Goal: Task Accomplishment & Management: Complete application form

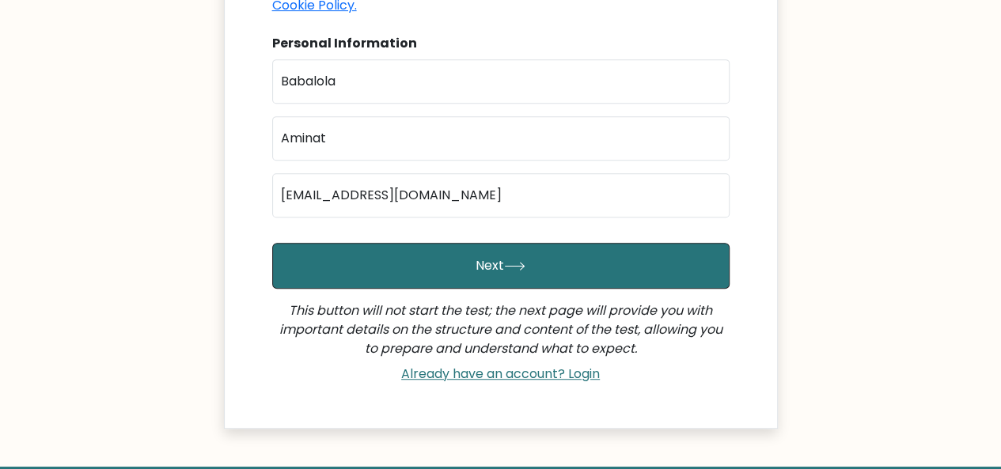
scroll to position [418, 0]
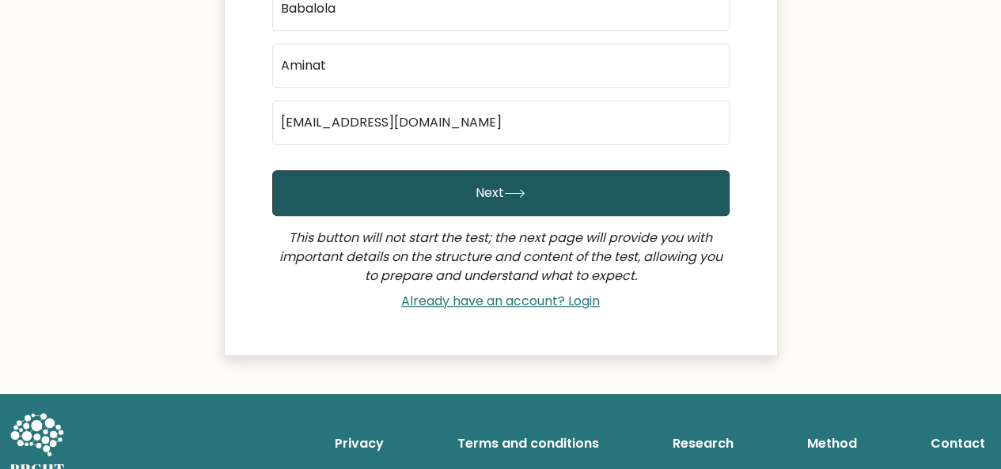
click at [541, 174] on button "Next" at bounding box center [501, 193] width 458 height 46
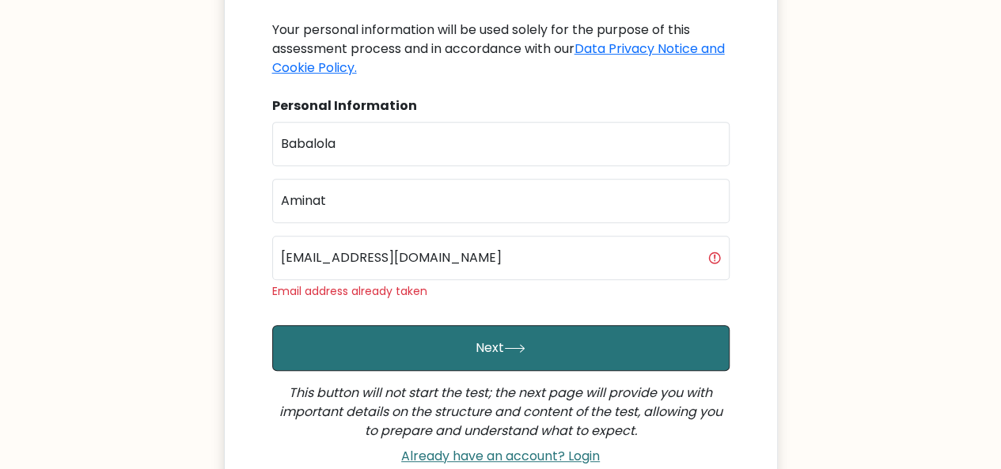
scroll to position [283, 0]
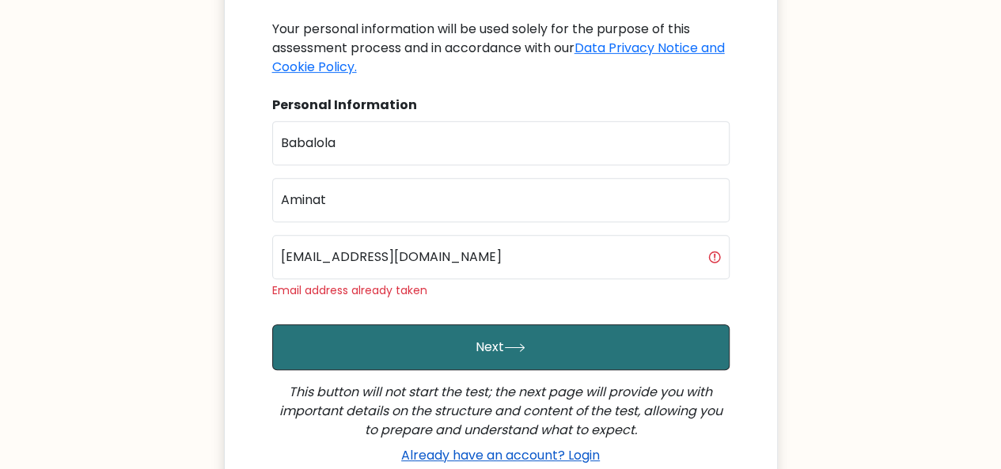
click at [511, 446] on link "Already have an account? Login" at bounding box center [500, 455] width 211 height 18
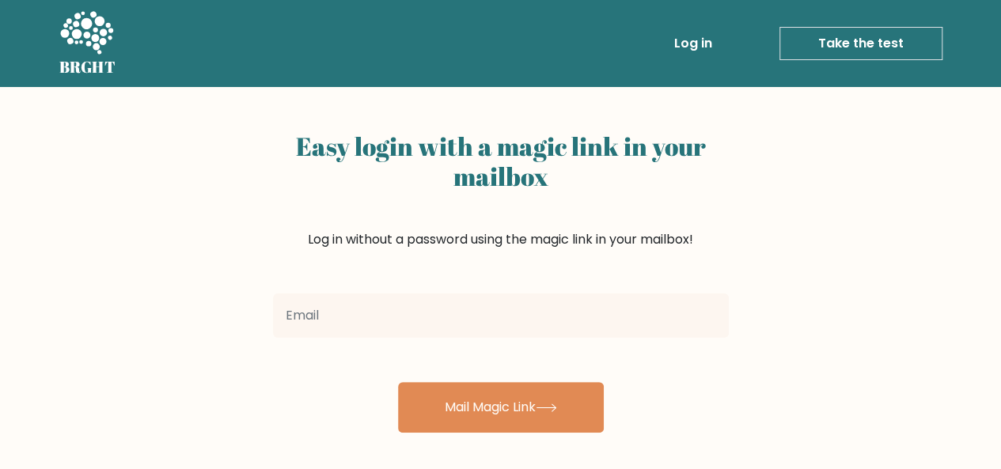
click at [426, 316] on input "email" at bounding box center [501, 316] width 456 height 44
type input "[EMAIL_ADDRESS][DOMAIN_NAME]"
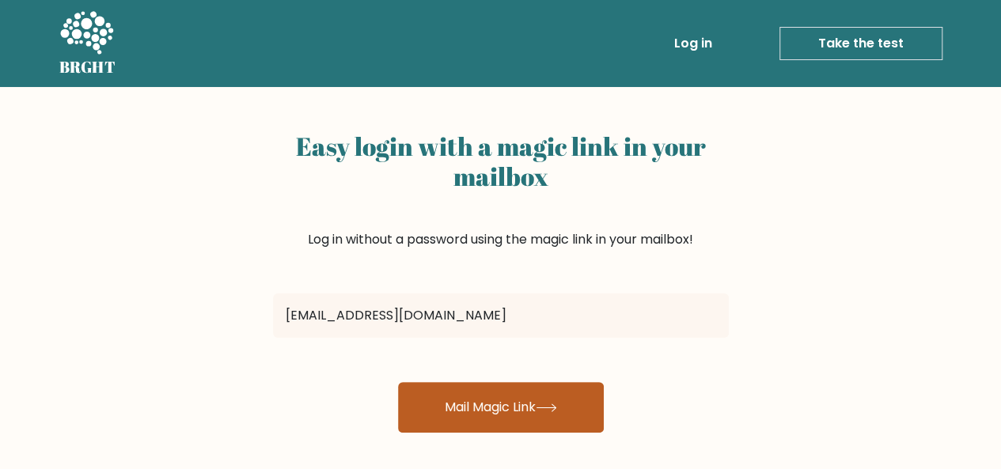
click at [472, 404] on button "Mail Magic Link" at bounding box center [501, 407] width 206 height 51
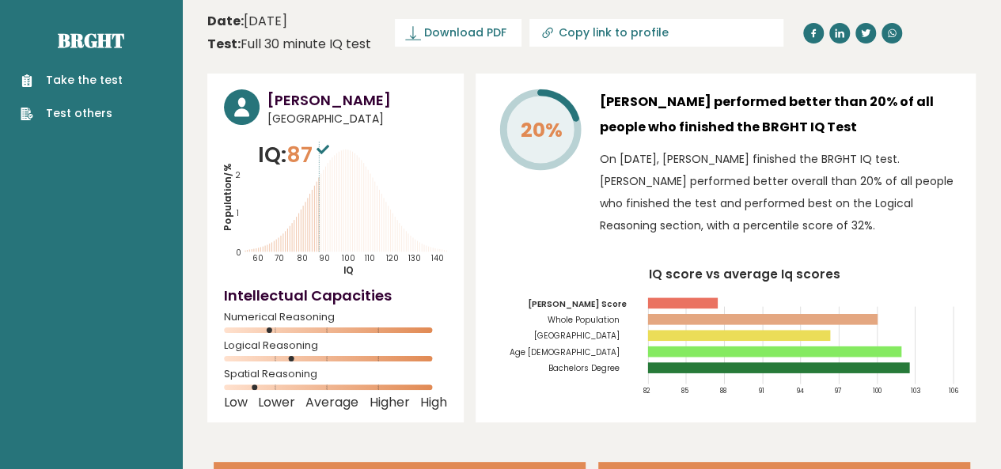
click at [90, 88] on link "Take the test" at bounding box center [72, 80] width 102 height 17
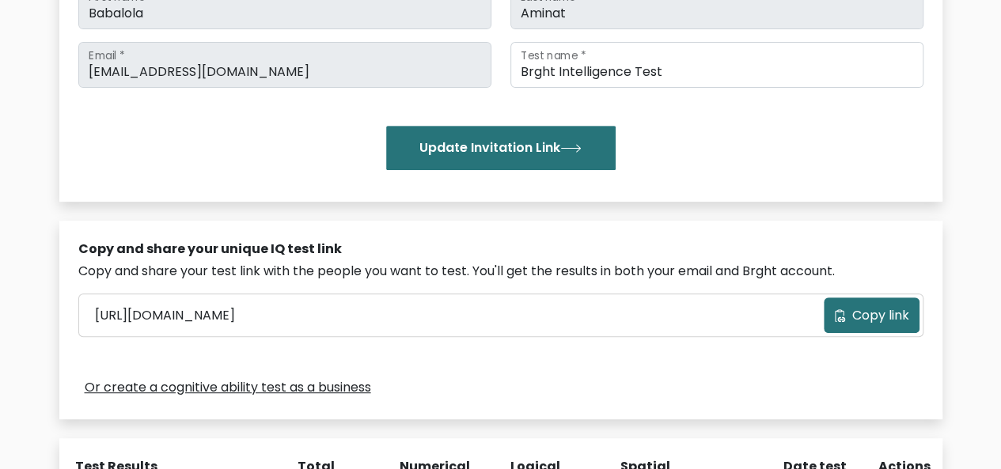
scroll to position [282, 0]
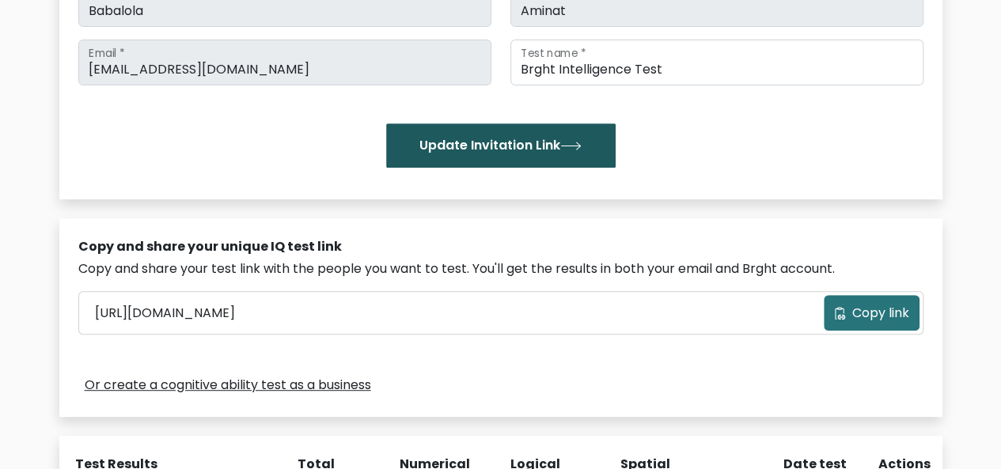
click at [518, 144] on button "Update Invitation Link" at bounding box center [501, 145] width 230 height 44
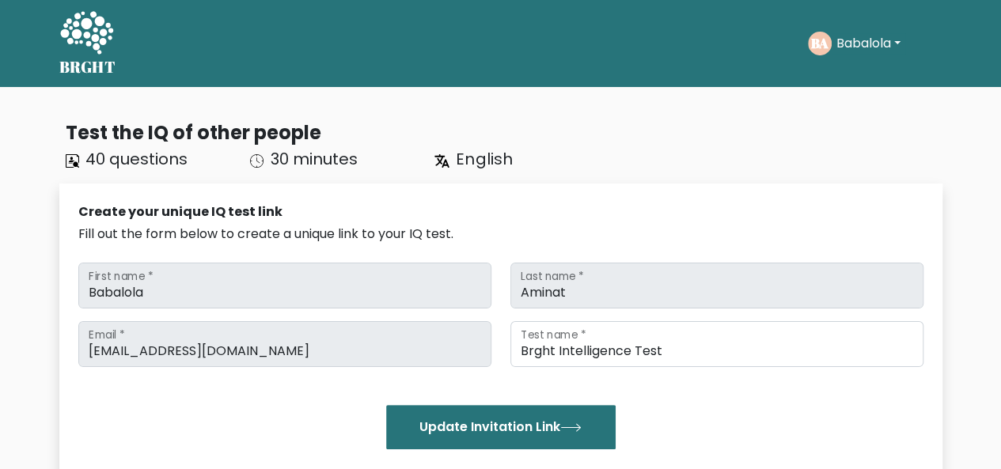
click at [899, 45] on button "Babalola" at bounding box center [869, 43] width 74 height 21
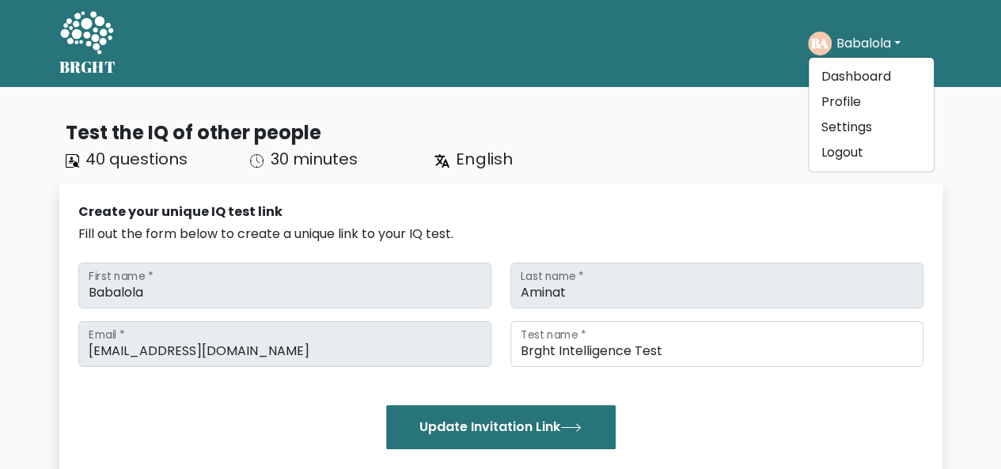
drag, startPoint x: 621, startPoint y: 93, endPoint x: 674, endPoint y: 209, distance: 127.9
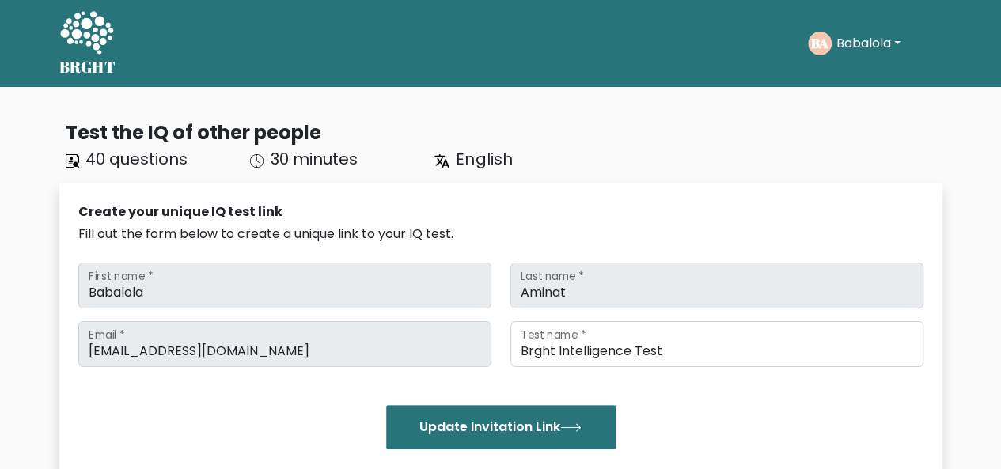
click at [674, 209] on div "Create your unique IQ test link" at bounding box center [500, 212] width 845 height 19
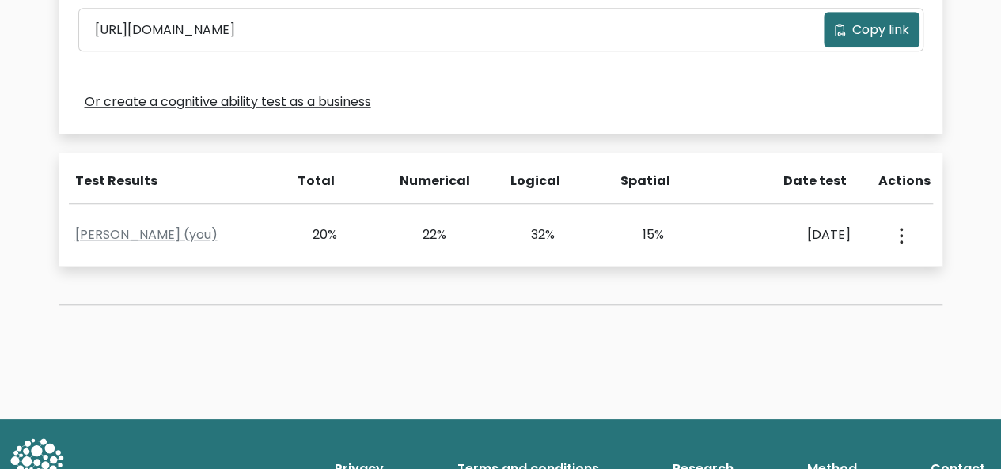
scroll to position [575, 0]
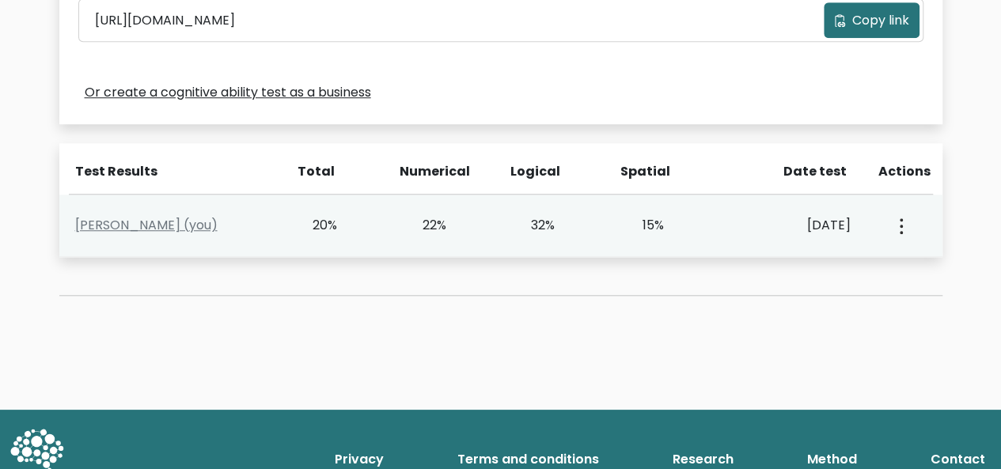
click at [904, 229] on button "button" at bounding box center [900, 225] width 13 height 49
click at [828, 282] on link "View Profile" at bounding box center [842, 271] width 125 height 25
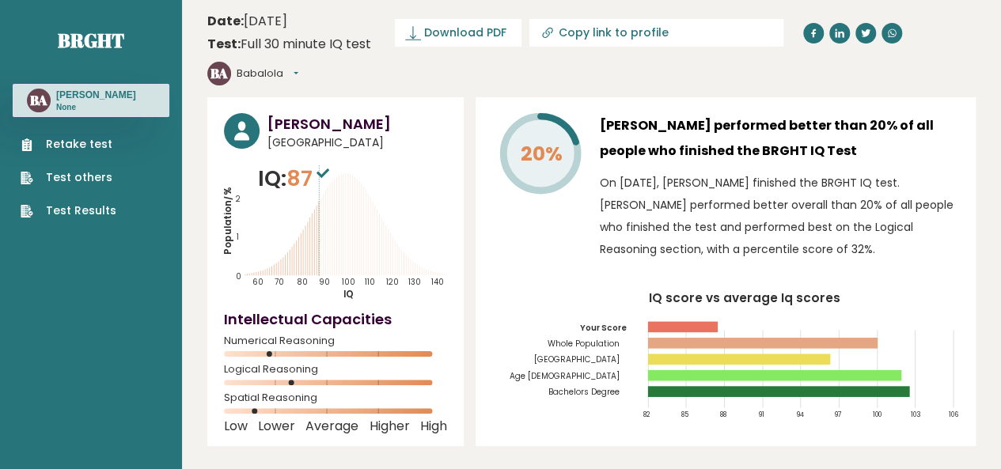
click at [56, 147] on link "Retake test" at bounding box center [69, 144] width 96 height 17
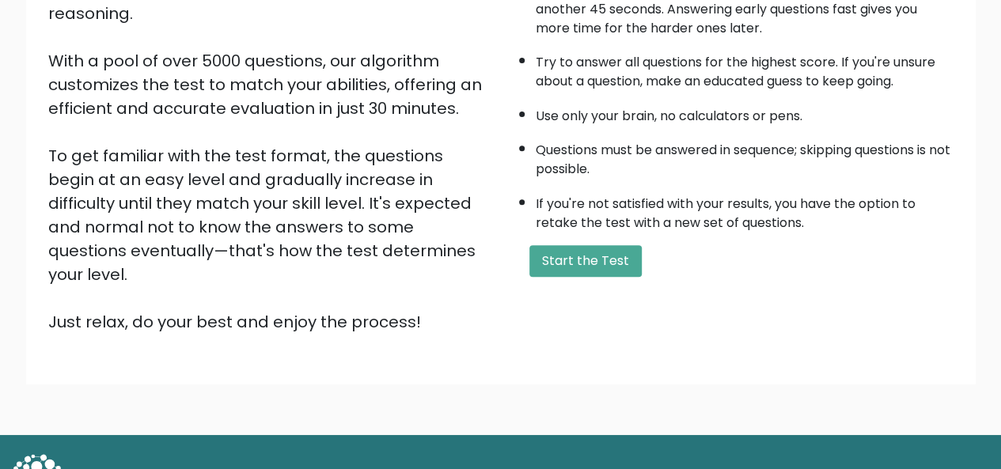
scroll to position [240, 0]
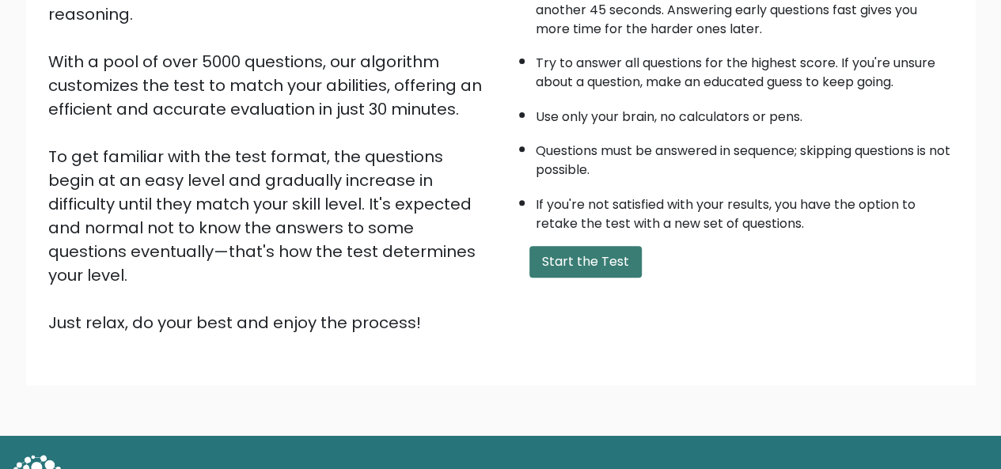
click at [583, 257] on button "Start the Test" at bounding box center [586, 262] width 112 height 32
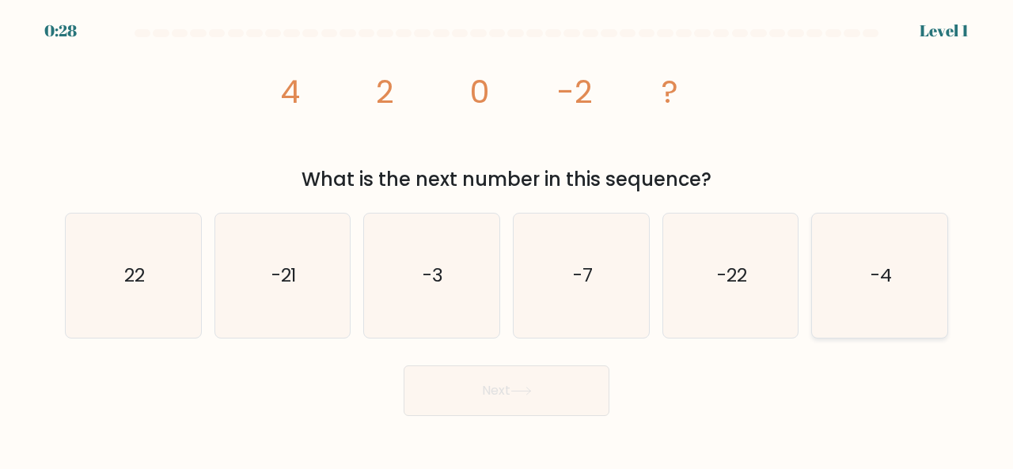
click at [852, 301] on icon "-4" at bounding box center [880, 276] width 124 height 124
click at [507, 239] on input "f. -4" at bounding box center [507, 237] width 1 height 4
radio input "true"
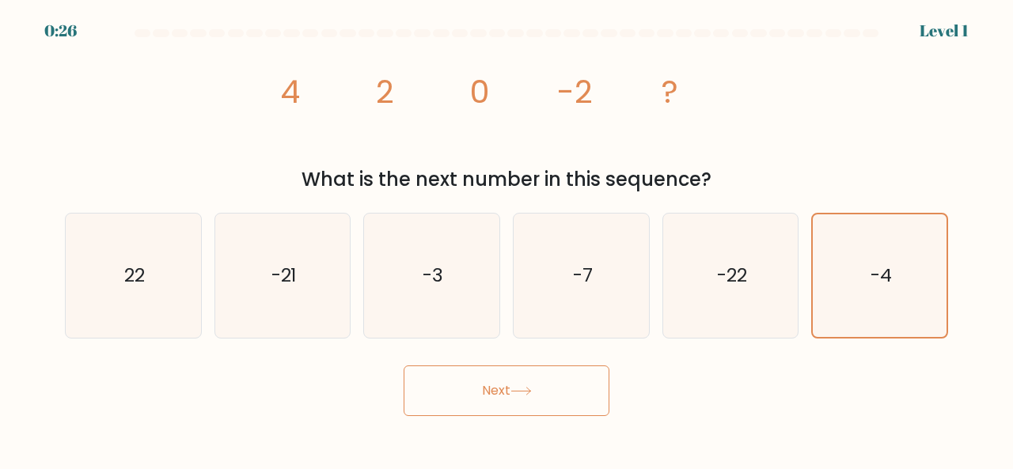
click at [520, 397] on button "Next" at bounding box center [507, 391] width 206 height 51
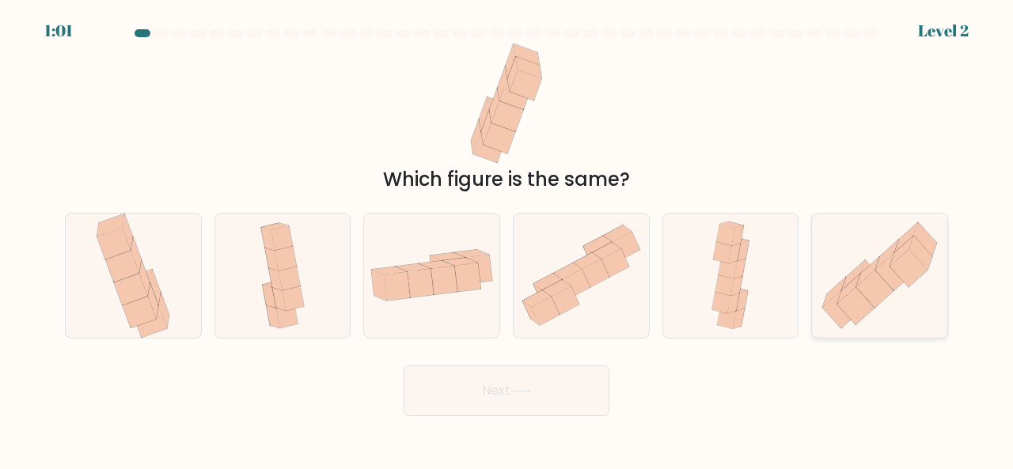
click at [891, 266] on icon at bounding box center [908, 268] width 37 height 37
click at [507, 239] on input "f." at bounding box center [507, 237] width 1 height 4
radio input "true"
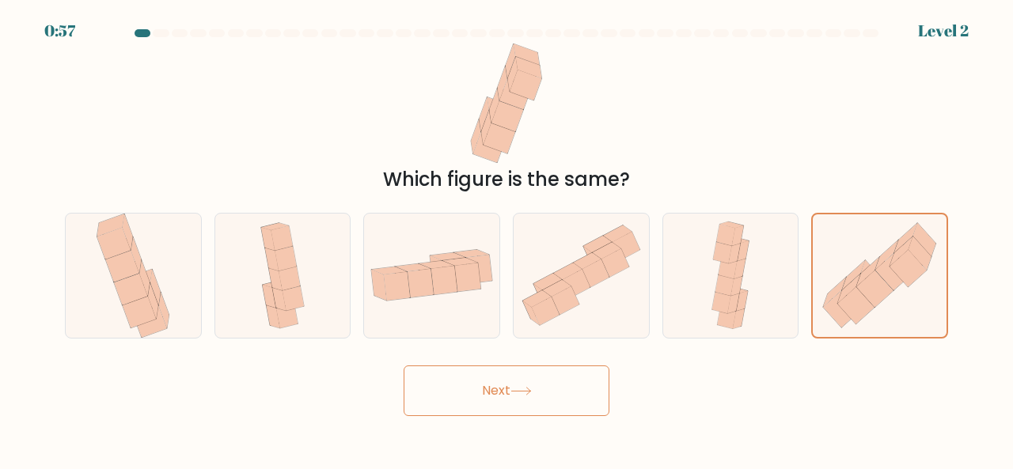
click at [557, 374] on button "Next" at bounding box center [507, 391] width 206 height 51
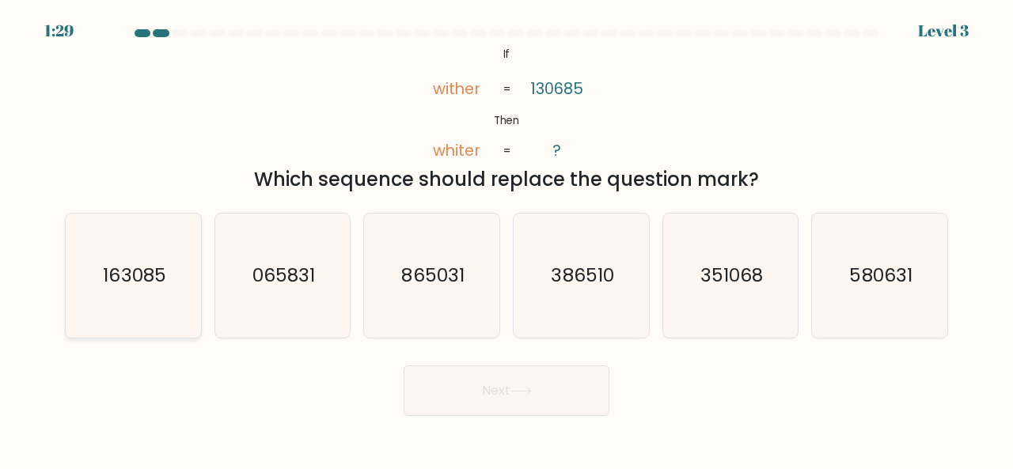
click at [156, 298] on icon "163085" at bounding box center [133, 276] width 124 height 124
click at [507, 239] on input "a. 163085" at bounding box center [507, 237] width 1 height 4
radio input "true"
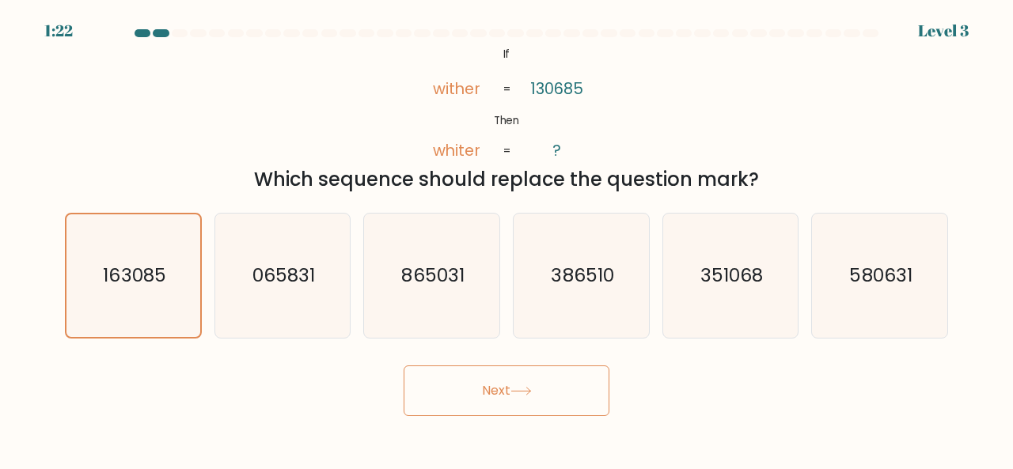
click at [481, 395] on button "Next" at bounding box center [507, 391] width 206 height 51
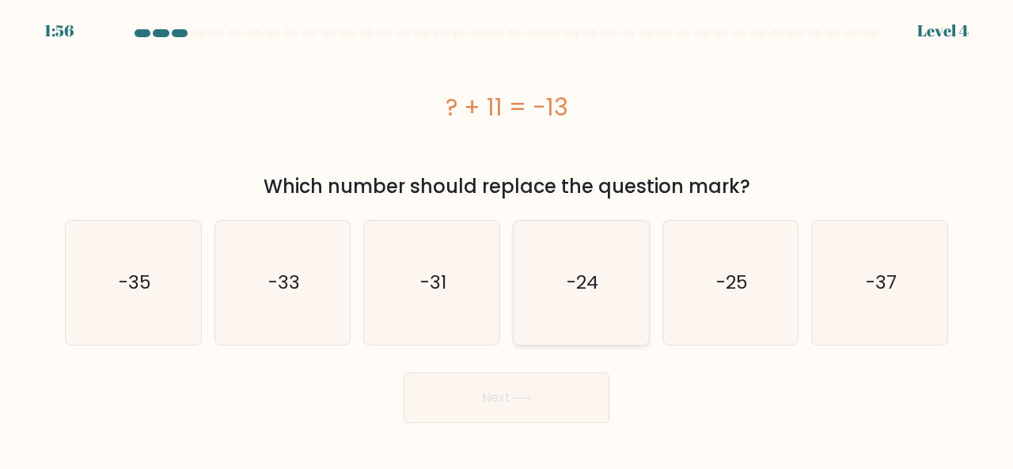
click at [576, 286] on text "-24" at bounding box center [583, 283] width 32 height 26
click at [507, 239] on input "d. -24" at bounding box center [507, 237] width 1 height 4
radio input "true"
click at [521, 397] on icon at bounding box center [521, 398] width 21 height 9
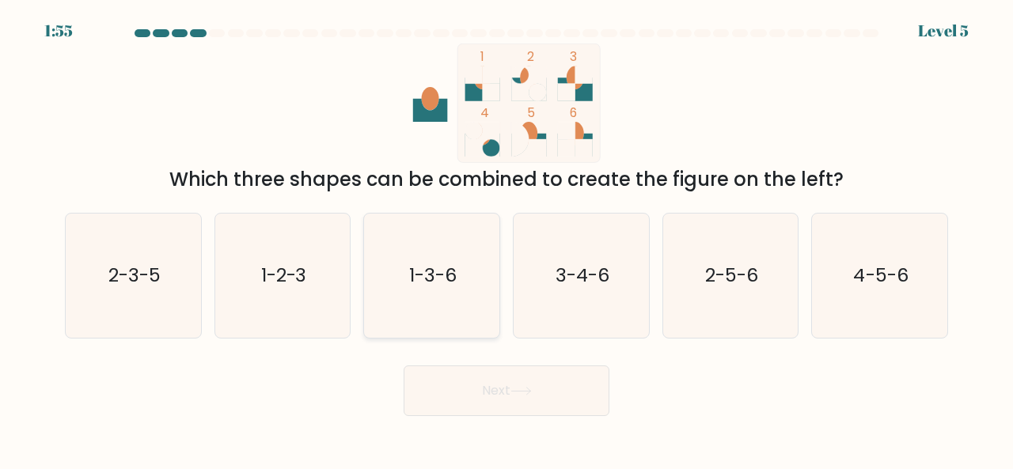
click at [427, 271] on text "1-3-6" at bounding box center [432, 275] width 47 height 26
click at [507, 239] on input "c. 1-3-6" at bounding box center [507, 237] width 1 height 4
radio input "true"
click at [499, 390] on button "Next" at bounding box center [507, 391] width 206 height 51
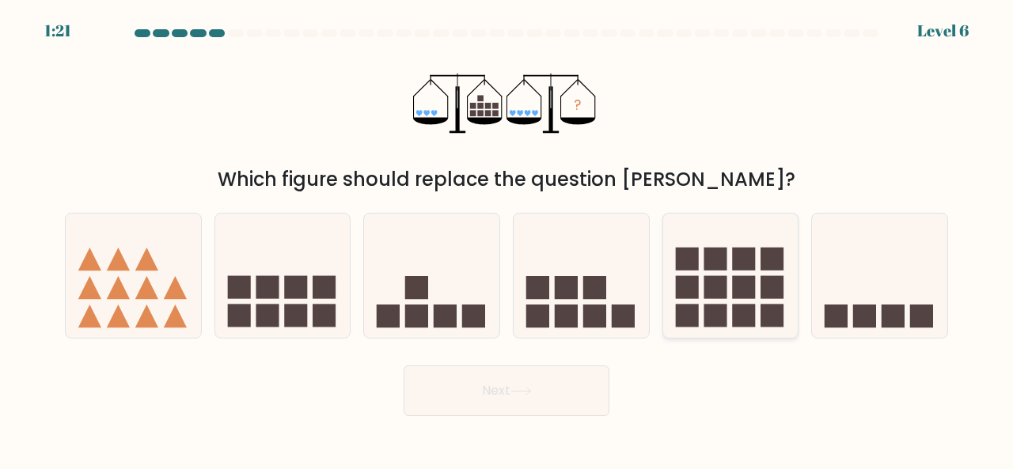
click at [727, 313] on icon at bounding box center [730, 275] width 135 height 112
click at [507, 239] on input "e." at bounding box center [507, 237] width 1 height 4
radio input "true"
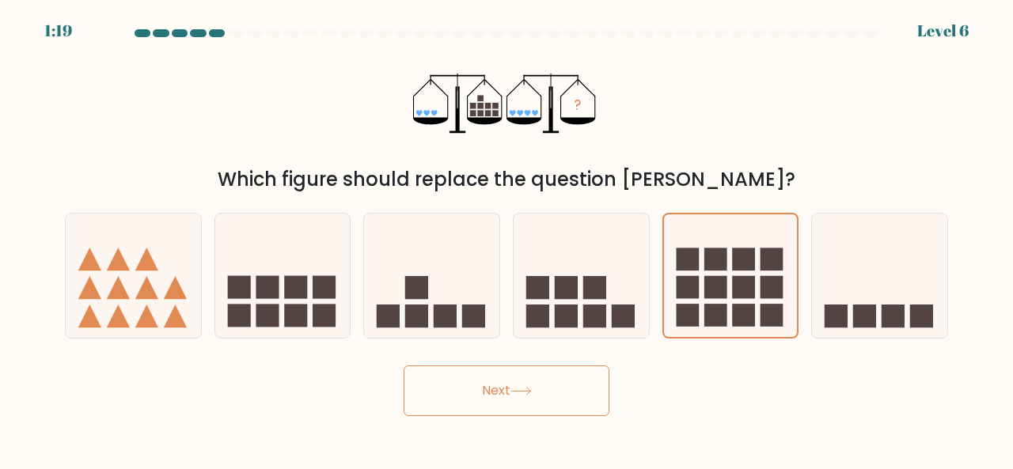
click at [530, 389] on icon at bounding box center [521, 391] width 21 height 9
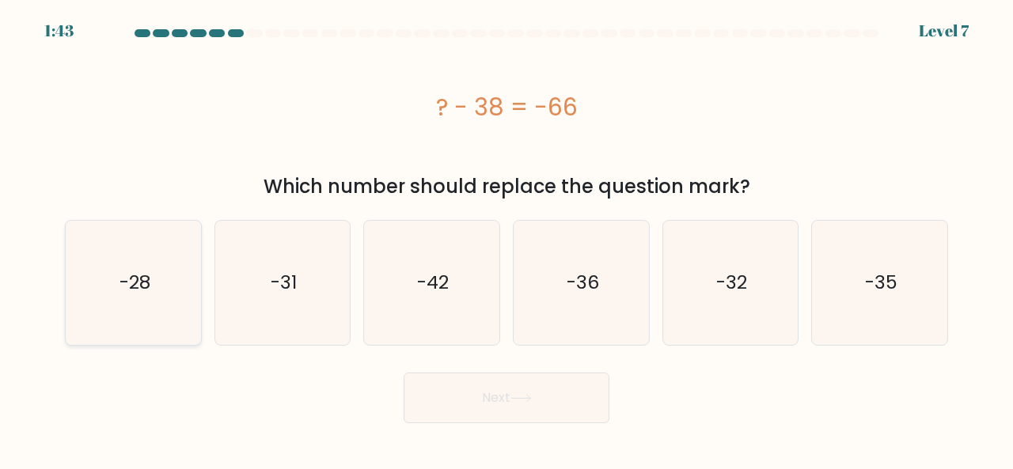
click at [134, 278] on text "-28" at bounding box center [134, 283] width 31 height 26
click at [507, 239] on input "a. -28" at bounding box center [507, 237] width 1 height 4
radio input "true"
click at [506, 398] on button "Next" at bounding box center [507, 398] width 206 height 51
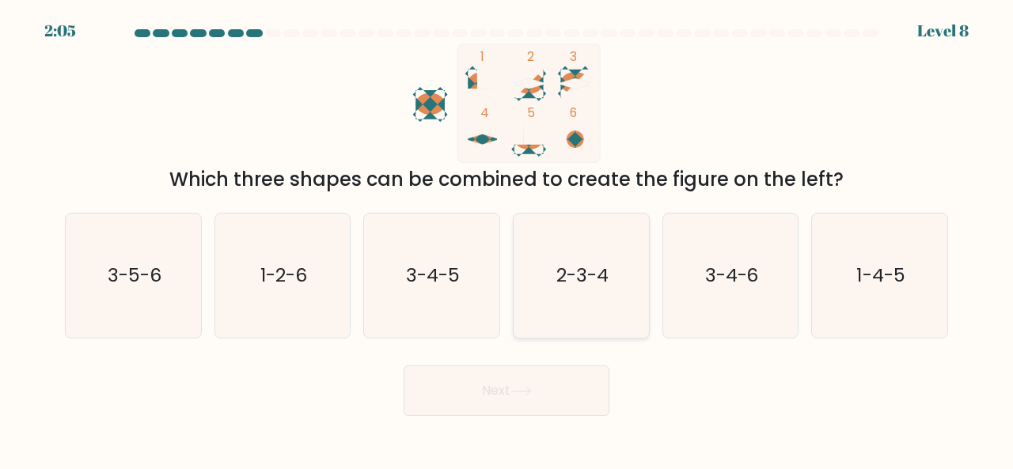
click at [584, 271] on text "2-3-4" at bounding box center [582, 275] width 52 height 26
click at [507, 239] on input "d. 2-3-4" at bounding box center [507, 237] width 1 height 4
radio input "true"
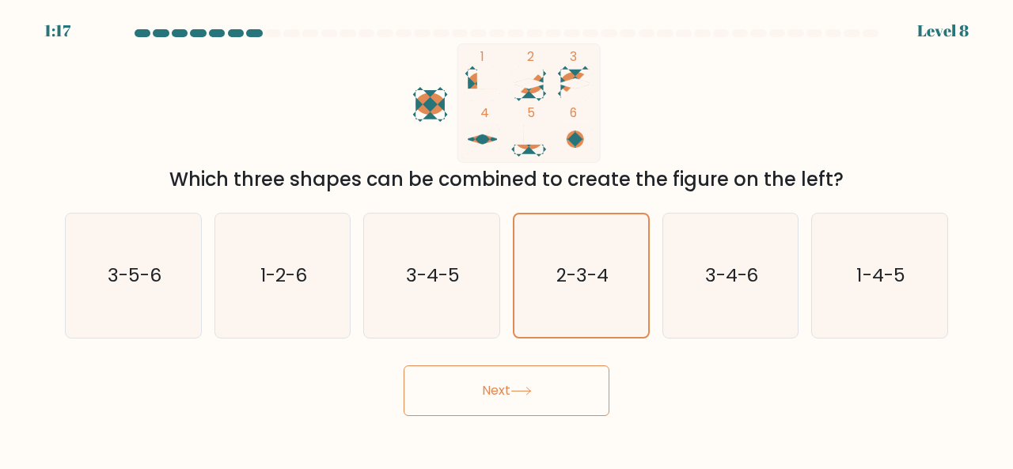
click at [496, 385] on button "Next" at bounding box center [507, 391] width 206 height 51
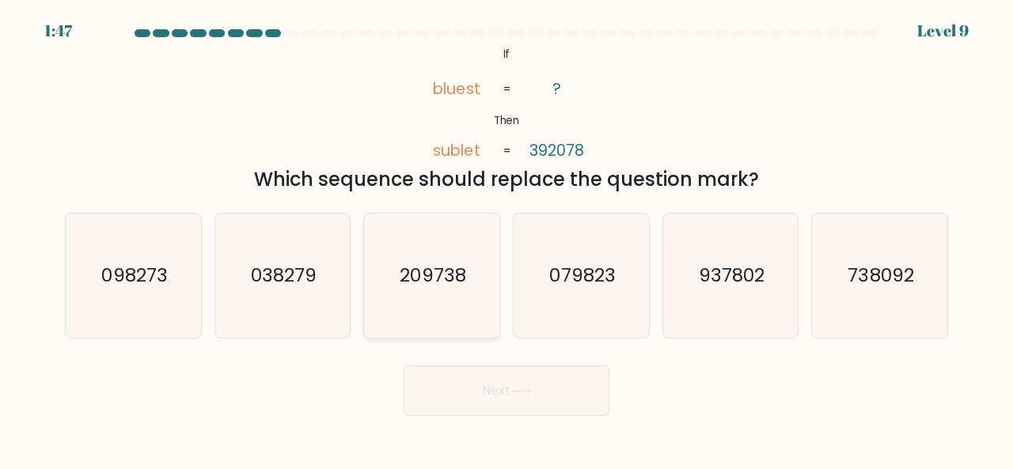
click at [445, 251] on icon "209738" at bounding box center [432, 276] width 124 height 124
click at [507, 239] on input "c. 209738" at bounding box center [507, 237] width 1 height 4
radio input "true"
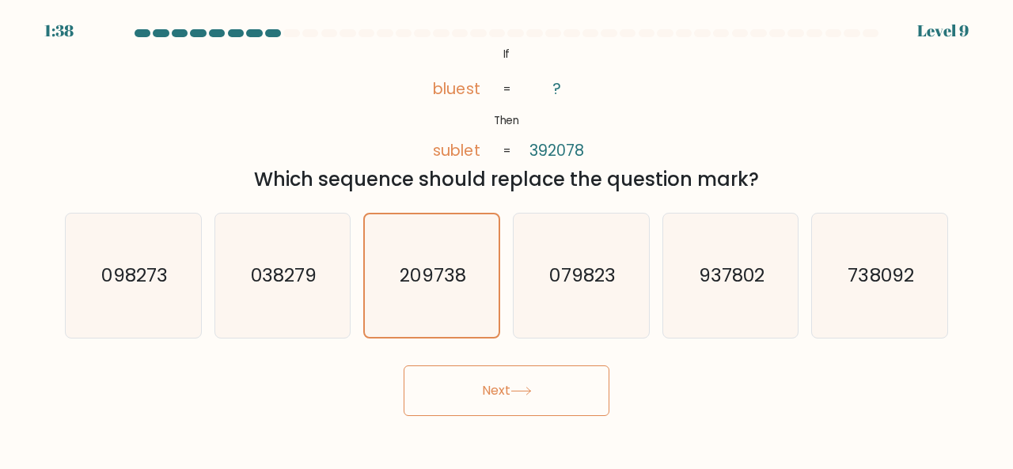
click at [489, 387] on button "Next" at bounding box center [507, 391] width 206 height 51
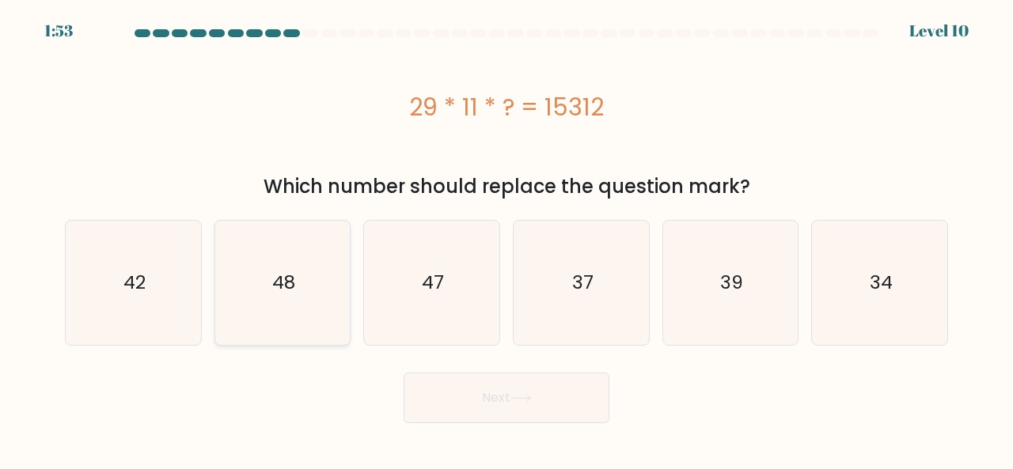
click at [307, 248] on icon "48" at bounding box center [283, 283] width 124 height 124
click at [507, 239] on input "b. 48" at bounding box center [507, 237] width 1 height 4
radio input "true"
click at [511, 384] on button "Next" at bounding box center [507, 398] width 206 height 51
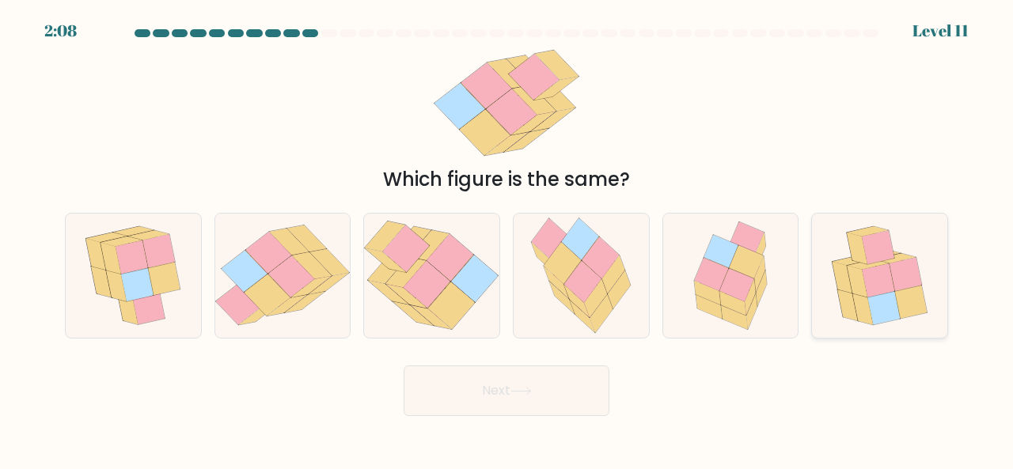
click at [864, 302] on icon at bounding box center [863, 309] width 21 height 32
click at [507, 239] on input "f." at bounding box center [507, 237] width 1 height 4
radio input "true"
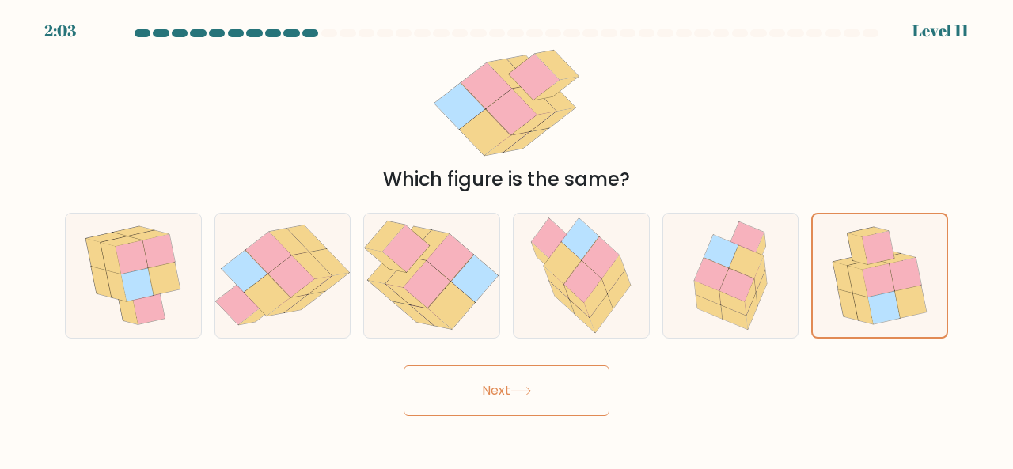
click at [480, 401] on button "Next" at bounding box center [507, 391] width 206 height 51
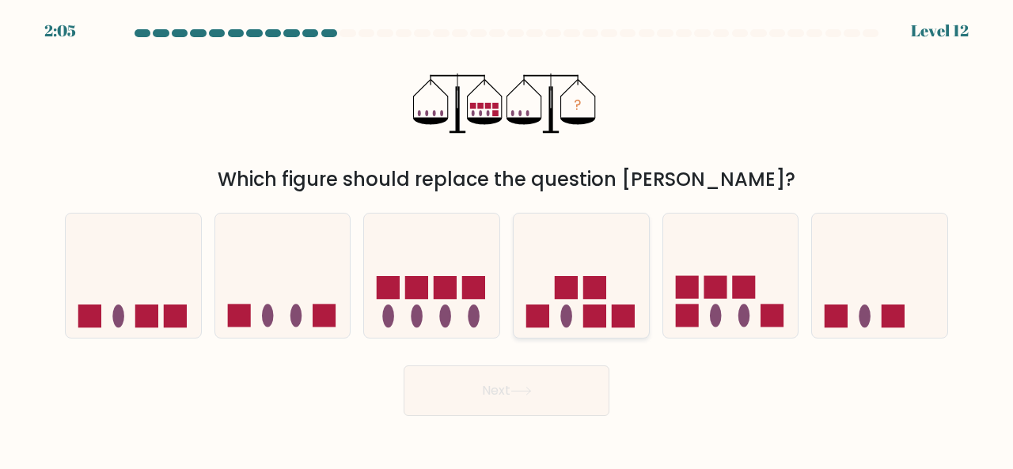
click at [568, 310] on ellipse at bounding box center [566, 316] width 12 height 23
click at [507, 239] on input "d." at bounding box center [507, 237] width 1 height 4
radio input "true"
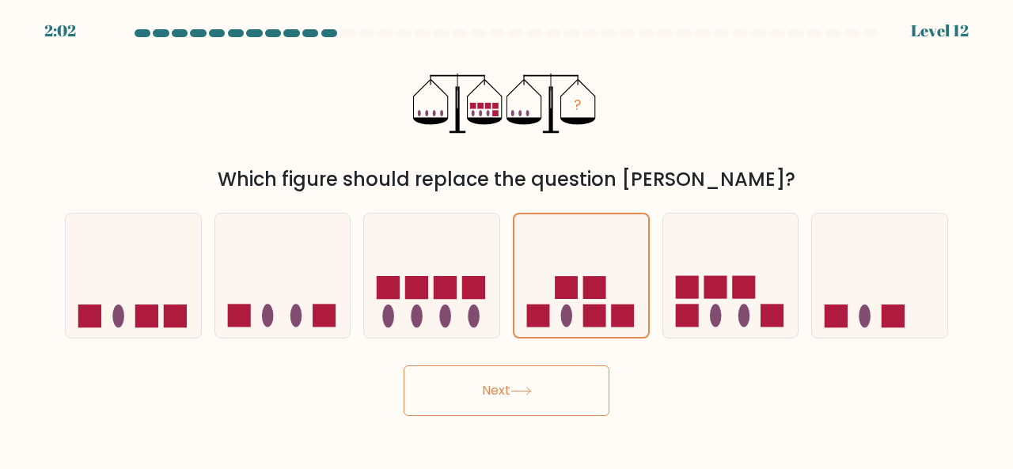
click at [511, 389] on button "Next" at bounding box center [507, 391] width 206 height 51
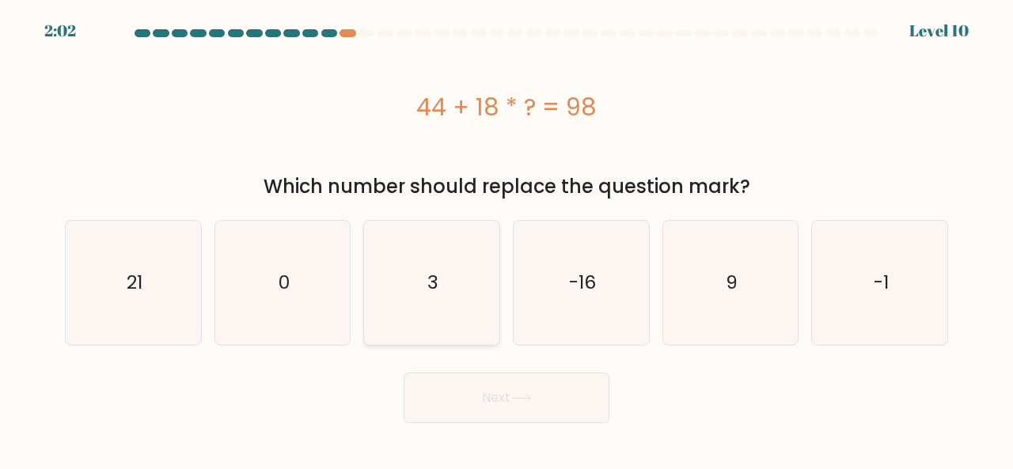
click at [435, 269] on icon "3" at bounding box center [432, 283] width 124 height 124
click at [507, 239] on input "c. 3" at bounding box center [507, 237] width 1 height 4
radio input "true"
click at [541, 414] on button "Next" at bounding box center [507, 398] width 206 height 51
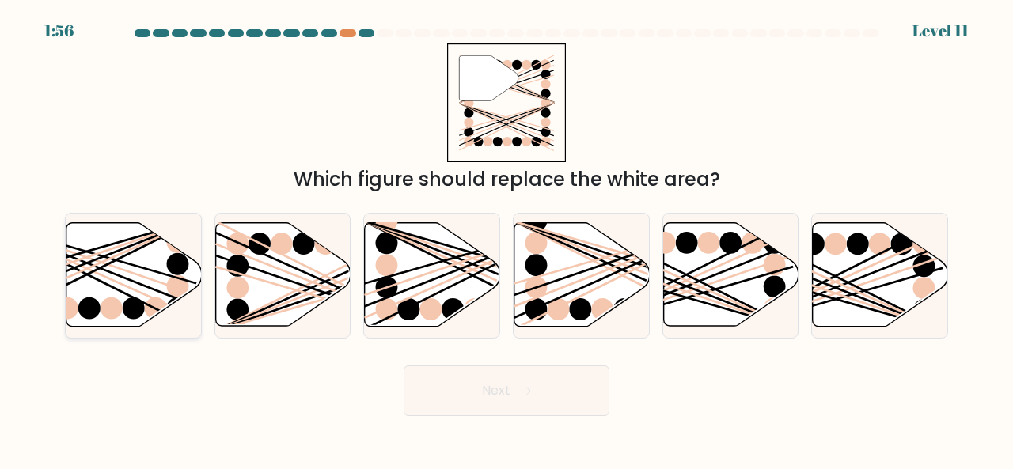
click at [89, 269] on line at bounding box center [88, 269] width 216 height 97
click at [507, 239] on input "a." at bounding box center [507, 237] width 1 height 4
radio input "true"
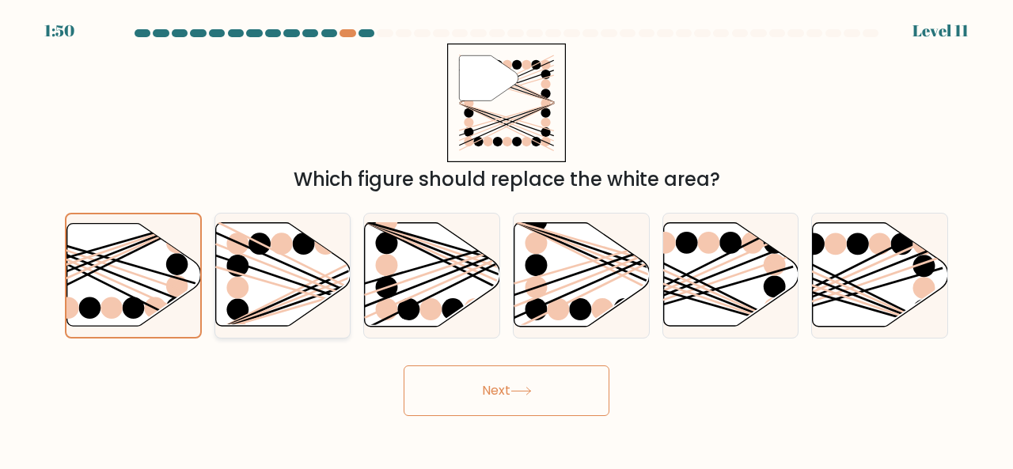
click at [264, 269] on icon at bounding box center [282, 275] width 135 height 104
click at [507, 239] on input "b." at bounding box center [507, 237] width 1 height 4
radio input "true"
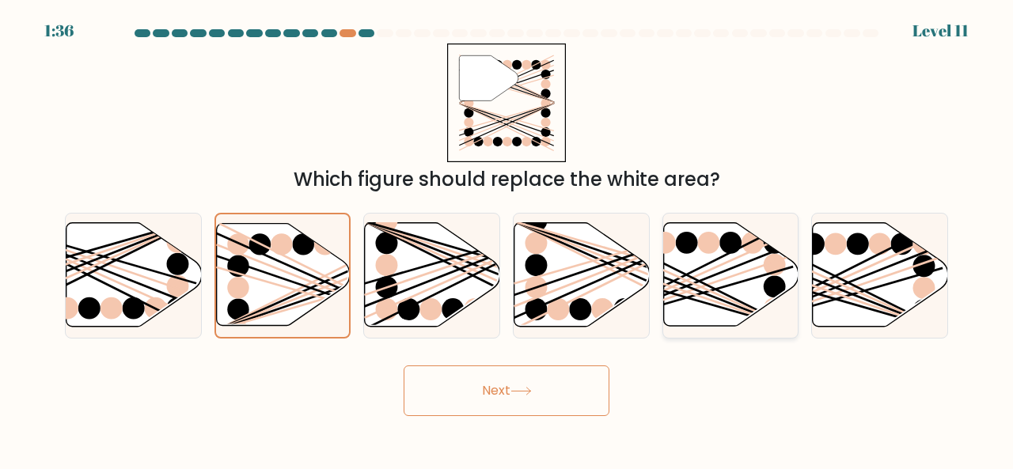
click at [693, 292] on icon at bounding box center [730, 275] width 135 height 104
click at [507, 239] on input "e." at bounding box center [507, 237] width 1 height 4
radio input "true"
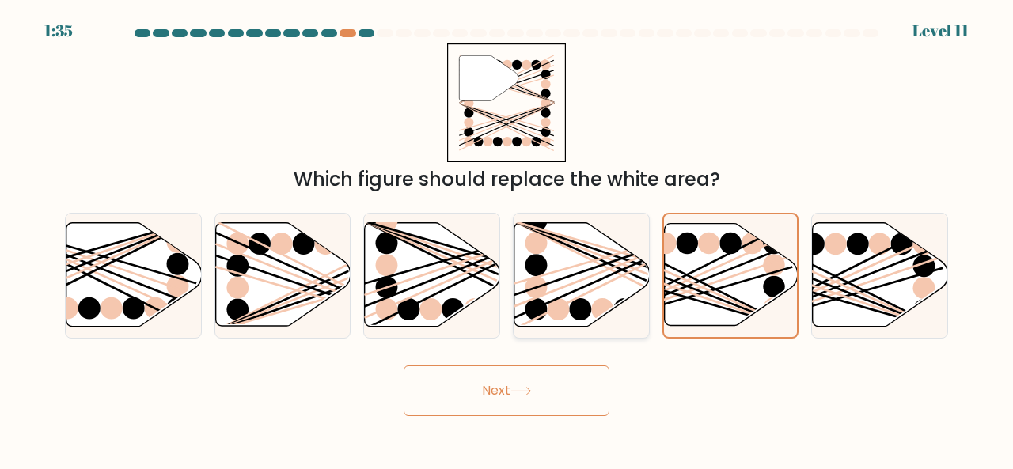
click at [620, 285] on icon at bounding box center [582, 275] width 135 height 104
click at [507, 239] on input "d." at bounding box center [507, 237] width 1 height 4
radio input "true"
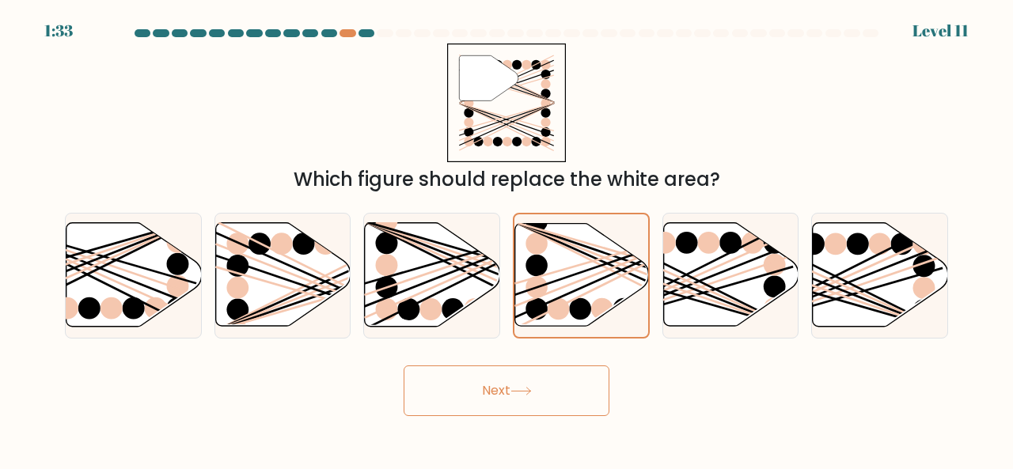
click at [492, 386] on button "Next" at bounding box center [507, 391] width 206 height 51
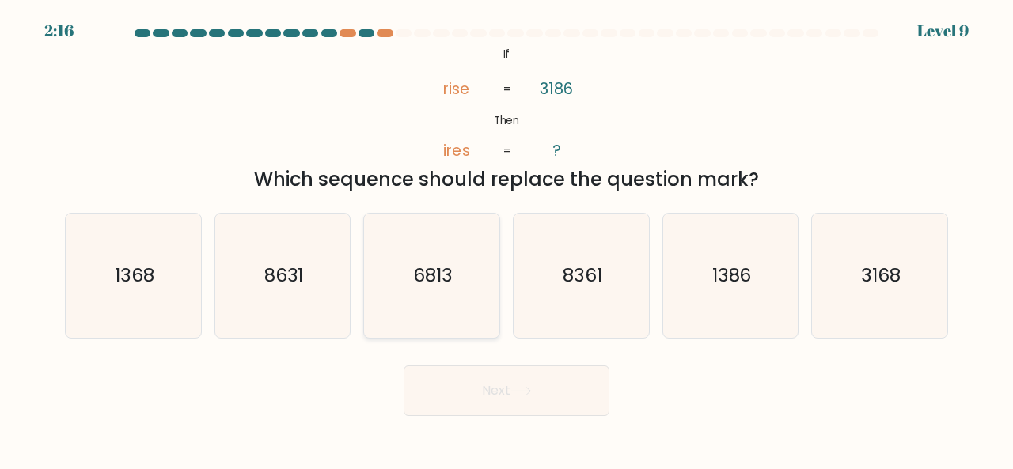
click at [412, 287] on icon "6813" at bounding box center [432, 276] width 124 height 124
click at [507, 239] on input "c. 6813" at bounding box center [507, 237] width 1 height 4
radio input "true"
click at [787, 241] on icon "1386" at bounding box center [731, 276] width 124 height 124
click at [507, 239] on input "e. 1386" at bounding box center [507, 237] width 1 height 4
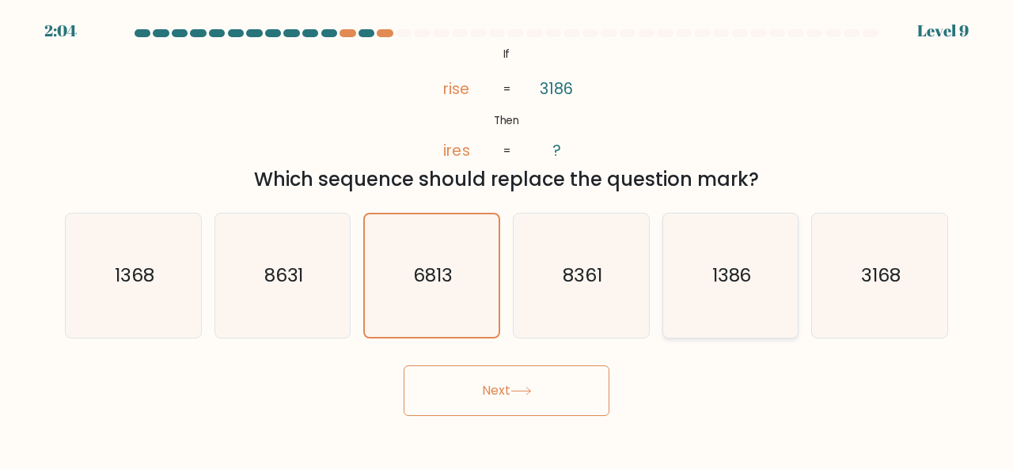
radio input "true"
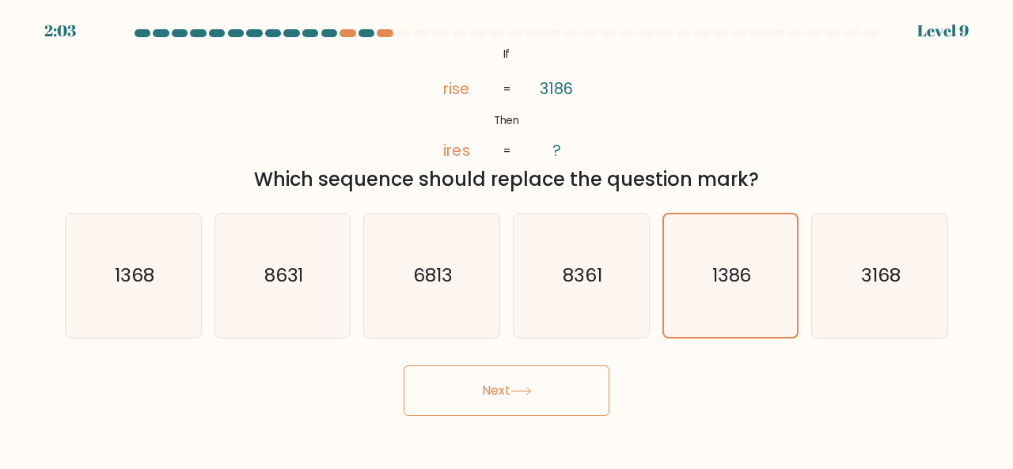
click at [454, 391] on button "Next" at bounding box center [507, 391] width 206 height 51
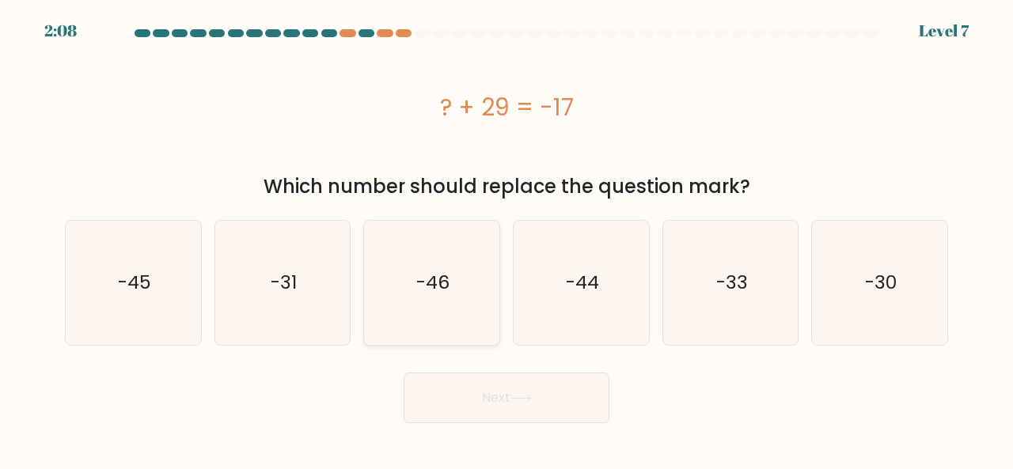
click at [440, 268] on icon "-46" at bounding box center [432, 283] width 124 height 124
click at [507, 239] on input "c. -46" at bounding box center [507, 237] width 1 height 4
radio input "true"
click at [477, 404] on button "Next" at bounding box center [507, 398] width 206 height 51
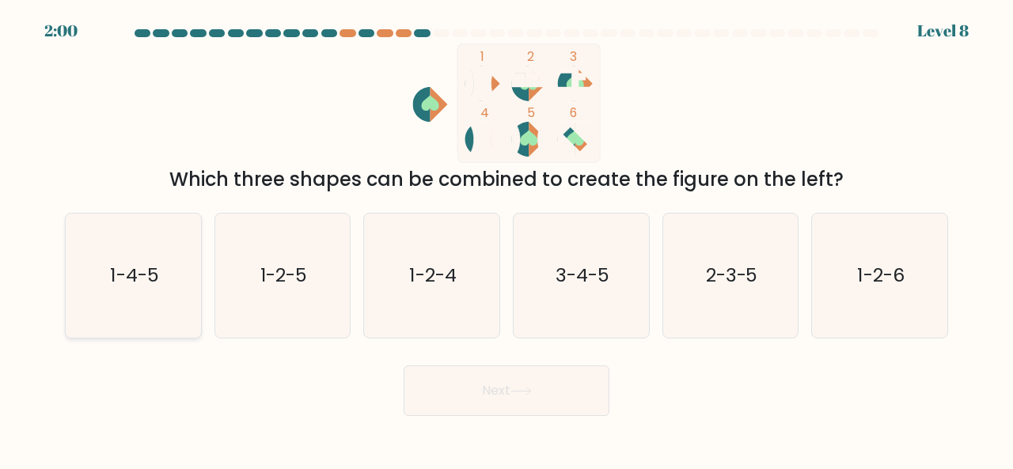
click at [132, 303] on icon "1-4-5" at bounding box center [133, 276] width 124 height 124
click at [507, 239] on input "a. 1-4-5" at bounding box center [507, 237] width 1 height 4
radio input "true"
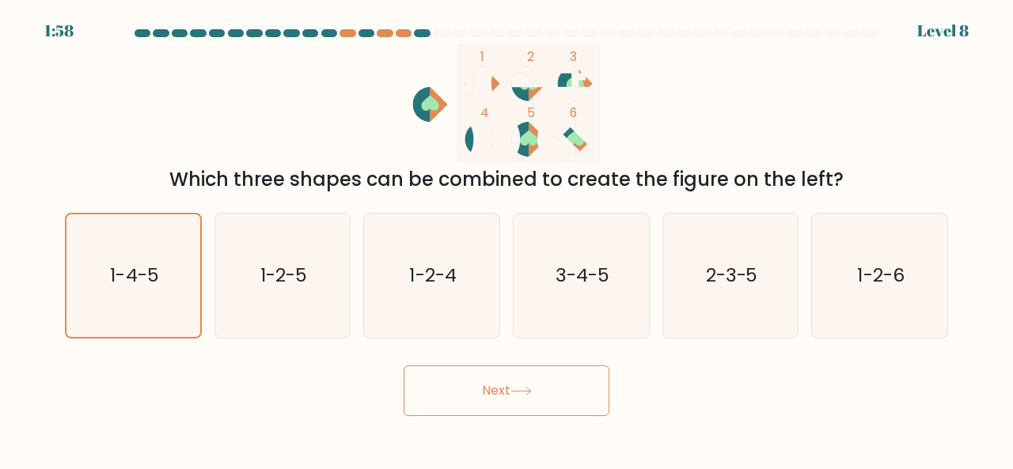
click at [486, 391] on button "Next" at bounding box center [507, 391] width 206 height 51
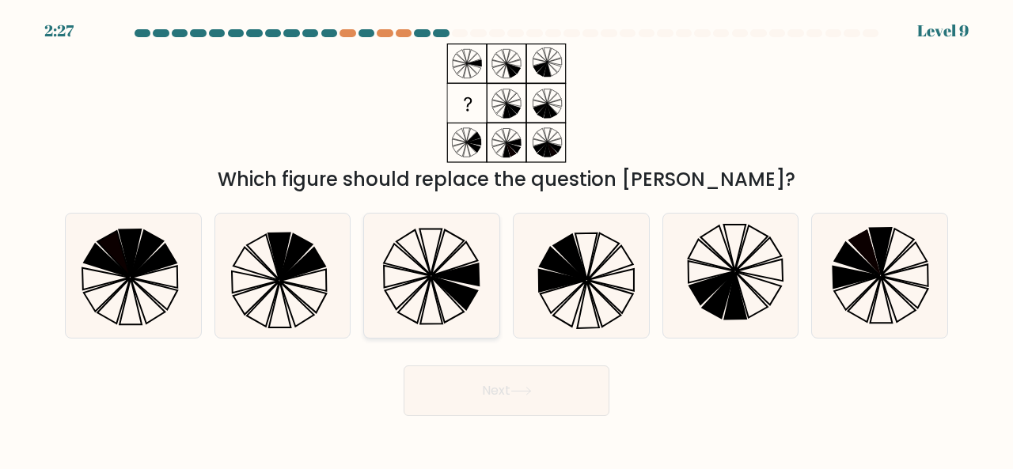
click at [432, 268] on icon at bounding box center [447, 252] width 32 height 45
click at [507, 239] on input "c." at bounding box center [507, 237] width 1 height 4
radio input "true"
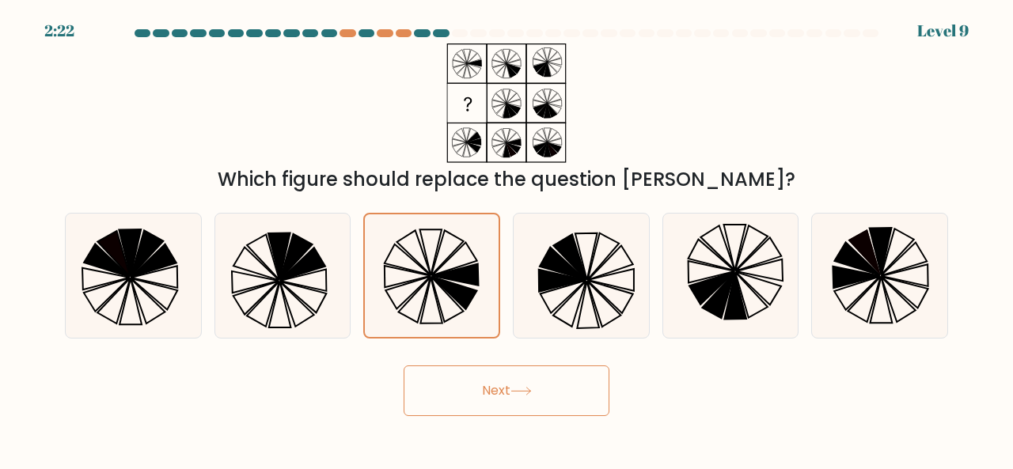
click at [513, 395] on button "Next" at bounding box center [507, 391] width 206 height 51
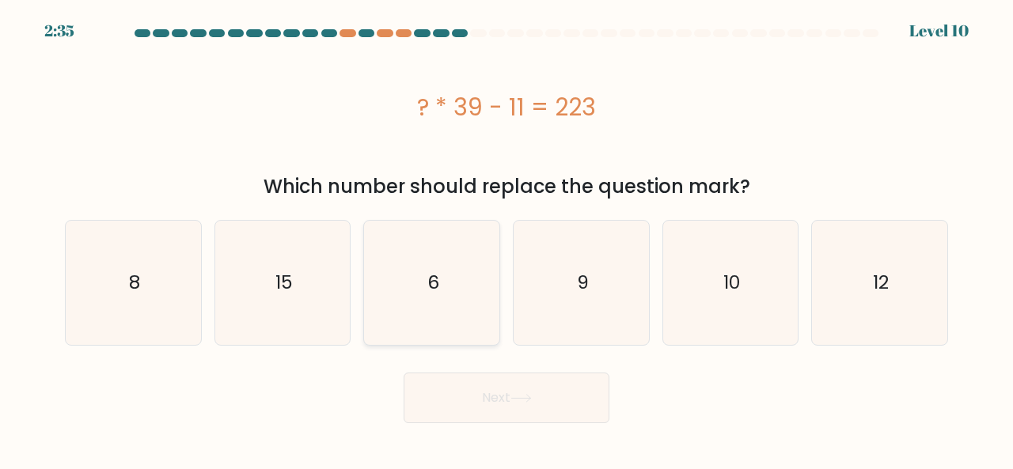
click at [454, 296] on icon "6" at bounding box center [432, 283] width 124 height 124
click at [507, 239] on input "c. 6" at bounding box center [507, 237] width 1 height 4
radio input "true"
click at [484, 386] on button "Next" at bounding box center [507, 398] width 206 height 51
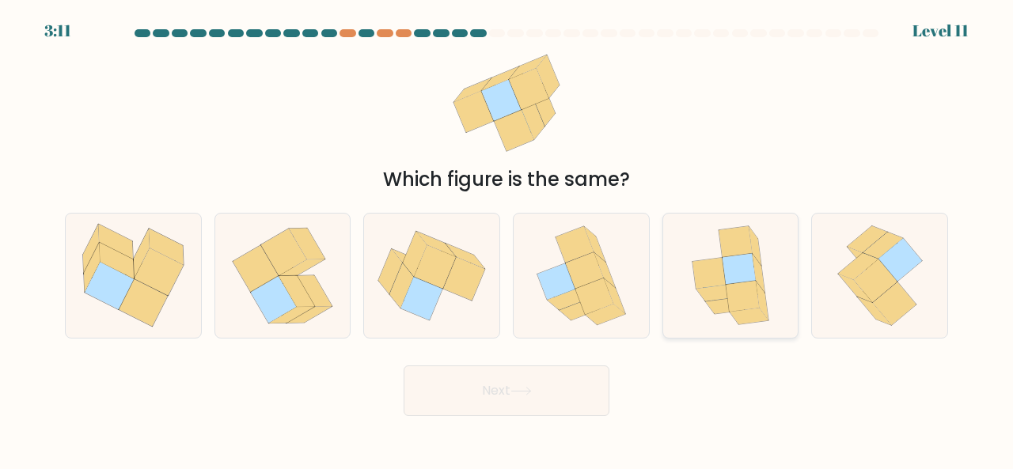
click at [674, 278] on div at bounding box center [731, 276] width 137 height 126
click at [507, 239] on input "e." at bounding box center [507, 237] width 1 height 4
radio input "true"
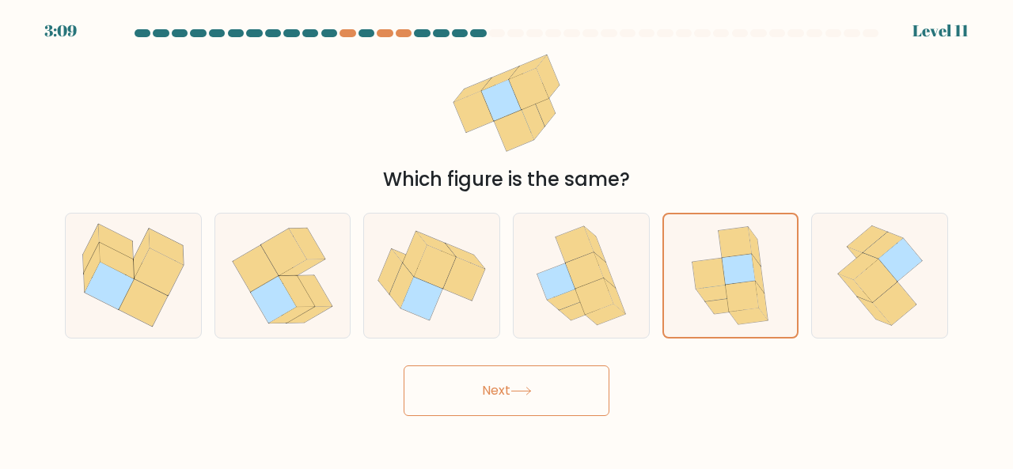
click at [478, 395] on button "Next" at bounding box center [507, 391] width 206 height 51
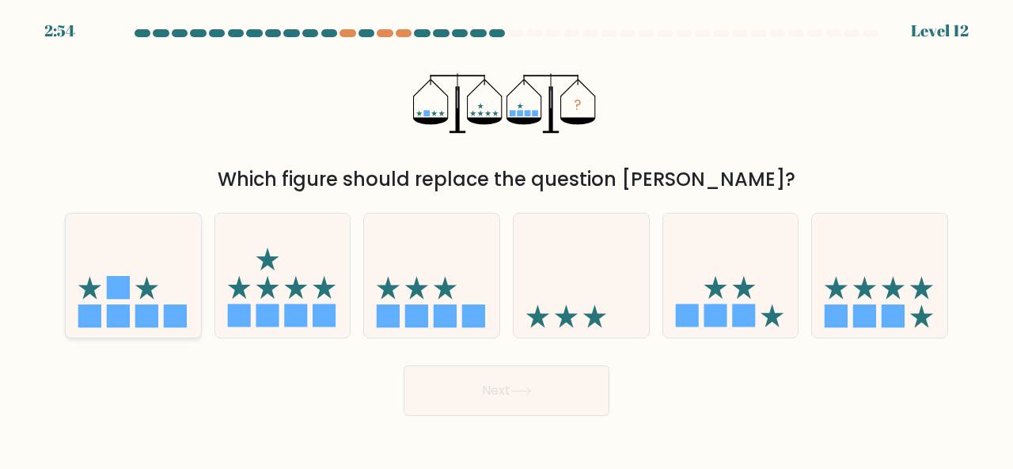
click at [99, 287] on icon at bounding box center [133, 275] width 135 height 112
click at [507, 239] on input "a." at bounding box center [507, 237] width 1 height 4
radio input "true"
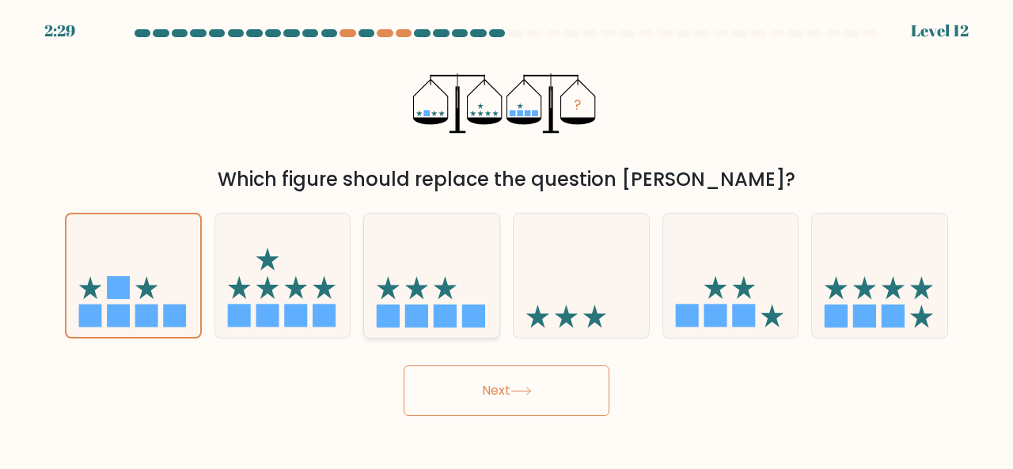
click at [410, 299] on icon at bounding box center [431, 275] width 135 height 112
click at [507, 239] on input "c." at bounding box center [507, 237] width 1 height 4
radio input "true"
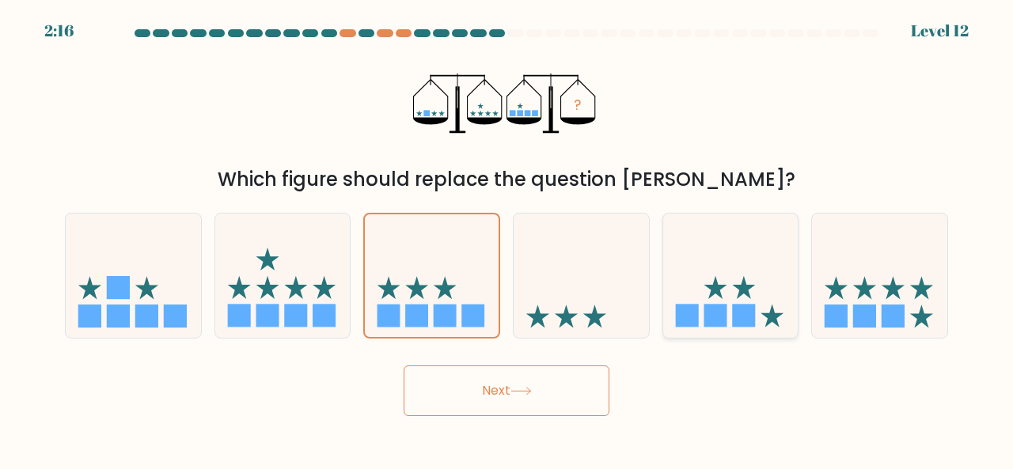
click at [751, 307] on rect at bounding box center [743, 316] width 23 height 23
click at [507, 239] on input "e." at bounding box center [507, 237] width 1 height 4
radio input "true"
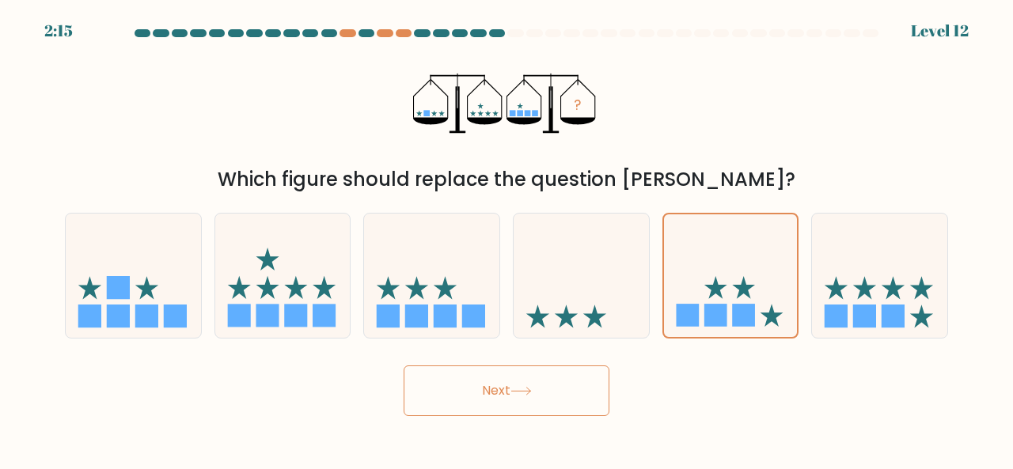
click at [565, 384] on button "Next" at bounding box center [507, 391] width 206 height 51
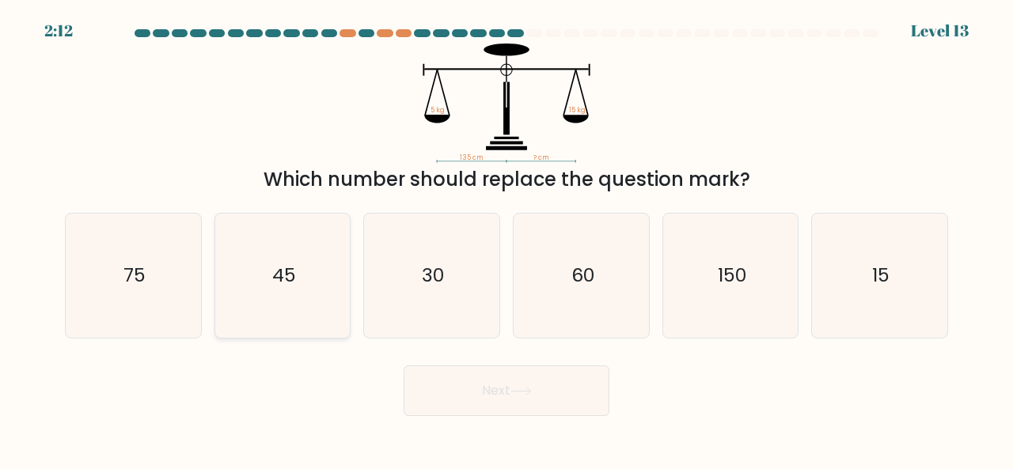
click at [332, 261] on icon "45" at bounding box center [283, 276] width 124 height 124
click at [507, 239] on input "b. 45" at bounding box center [507, 237] width 1 height 4
radio input "true"
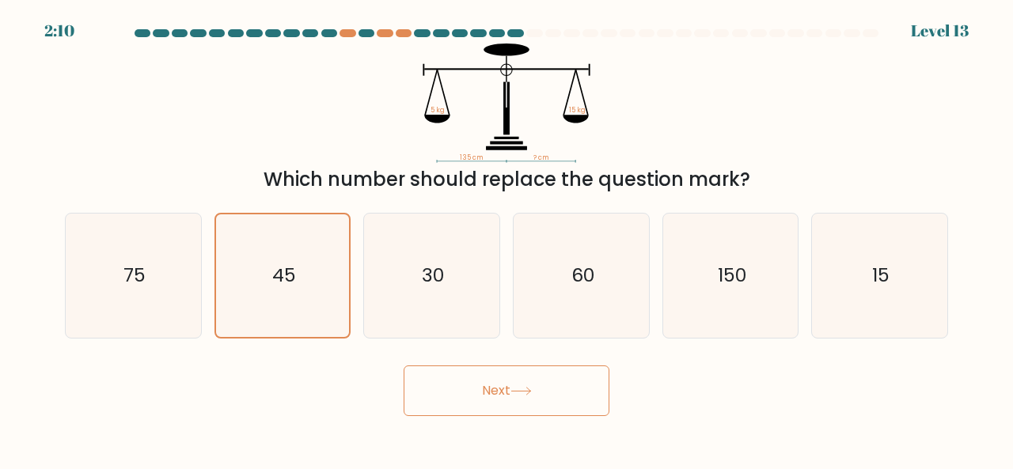
click at [436, 401] on button "Next" at bounding box center [507, 391] width 206 height 51
click at [484, 401] on button "Next" at bounding box center [507, 391] width 206 height 51
click at [488, 389] on button "Next" at bounding box center [507, 391] width 206 height 51
click at [499, 388] on button "Next" at bounding box center [507, 391] width 206 height 51
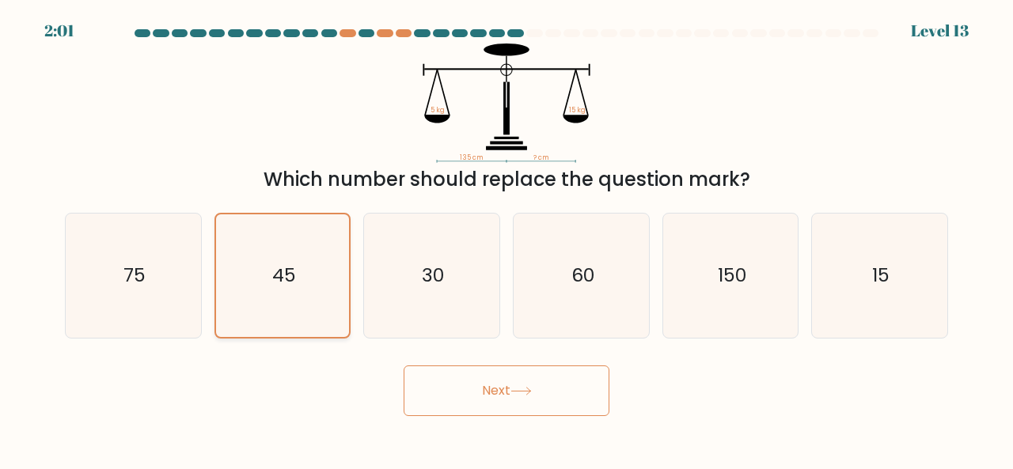
click at [290, 298] on icon "45" at bounding box center [283, 276] width 123 height 123
click at [507, 239] on input "b. 45" at bounding box center [507, 237] width 1 height 4
click at [320, 286] on icon "45" at bounding box center [283, 276] width 123 height 123
click at [507, 239] on input "b. 45" at bounding box center [507, 237] width 1 height 4
click at [451, 268] on icon "30" at bounding box center [432, 276] width 124 height 124
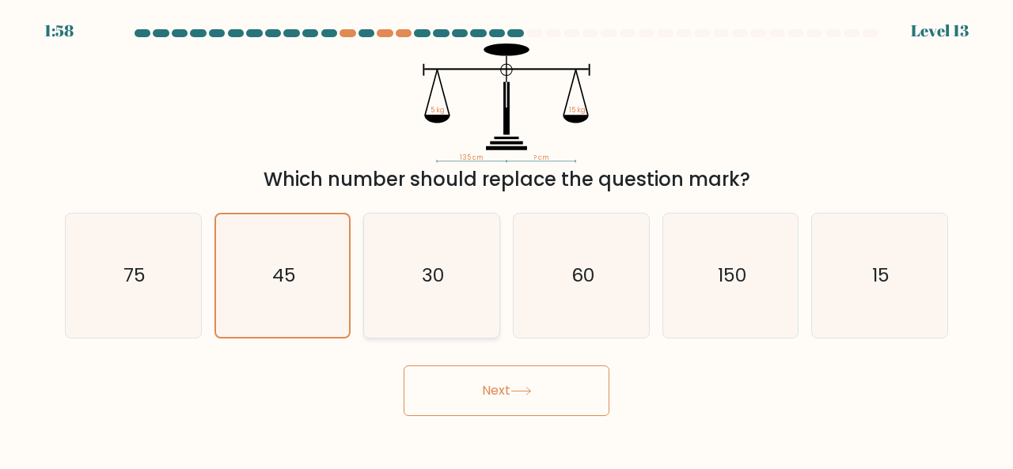
click at [507, 239] on input "c. 30" at bounding box center [507, 237] width 1 height 4
radio input "true"
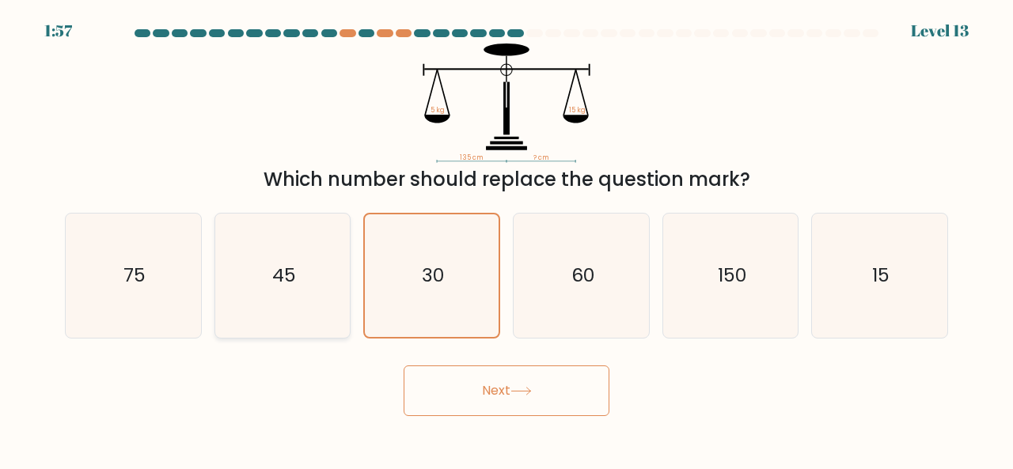
click at [312, 268] on icon "45" at bounding box center [283, 276] width 124 height 124
click at [507, 239] on input "b. 45" at bounding box center [507, 237] width 1 height 4
radio input "true"
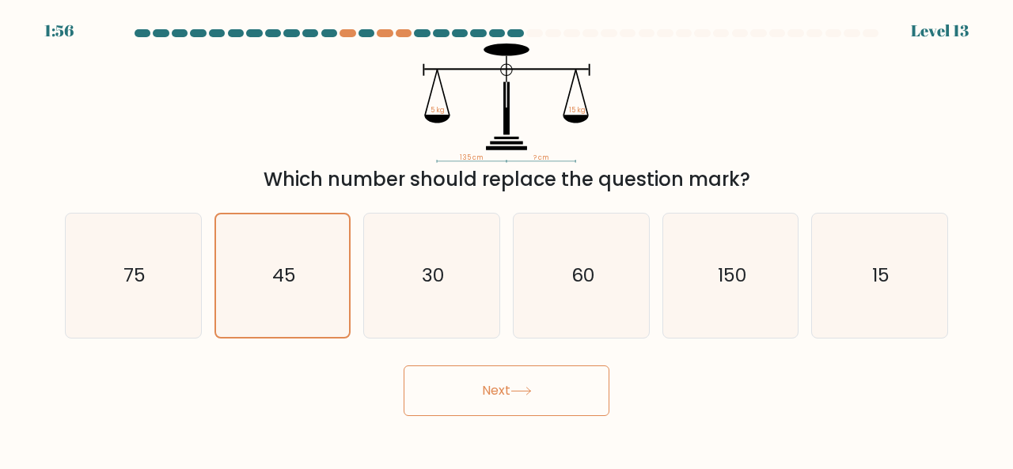
click at [507, 403] on button "Next" at bounding box center [507, 391] width 206 height 51
click at [504, 385] on button "Next" at bounding box center [507, 391] width 206 height 51
drag, startPoint x: 504, startPoint y: 385, endPoint x: 530, endPoint y: 385, distance: 26.1
click at [530, 385] on button "Next" at bounding box center [507, 391] width 206 height 51
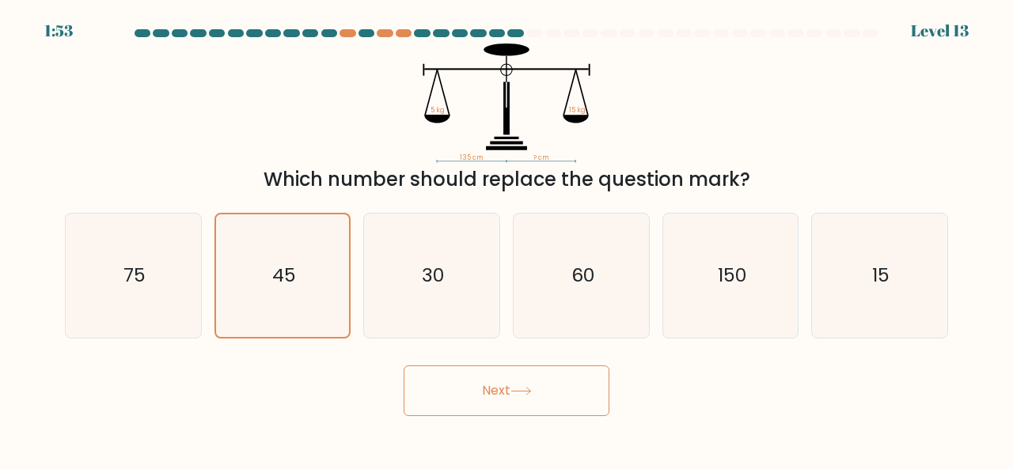
click at [530, 385] on button "Next" at bounding box center [507, 391] width 206 height 51
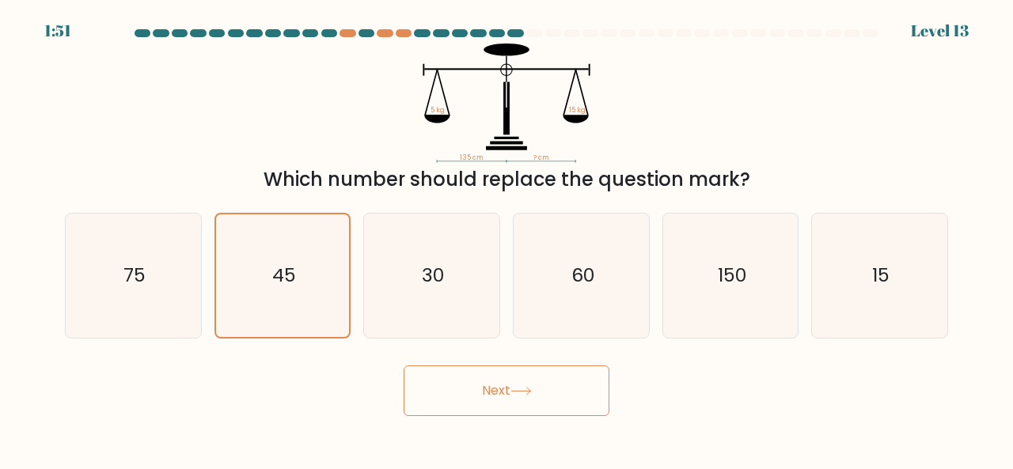
click at [530, 385] on button "Next" at bounding box center [507, 391] width 206 height 51
drag, startPoint x: 530, startPoint y: 385, endPoint x: 353, endPoint y: 373, distance: 177.7
click at [353, 373] on div "Next" at bounding box center [506, 387] width 902 height 59
click at [495, 408] on button "Next" at bounding box center [507, 391] width 206 height 51
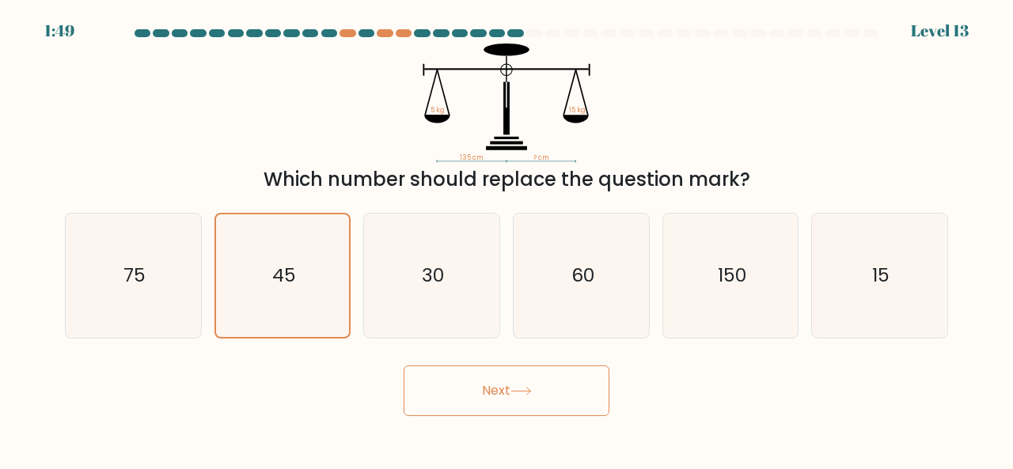
click at [511, 403] on button "Next" at bounding box center [507, 391] width 206 height 51
click at [517, 397] on button "Next" at bounding box center [507, 391] width 206 height 51
click at [510, 401] on button "Next" at bounding box center [507, 391] width 206 height 51
click at [288, 290] on icon "45" at bounding box center [283, 276] width 123 height 123
click at [507, 239] on input "b. 45" at bounding box center [507, 237] width 1 height 4
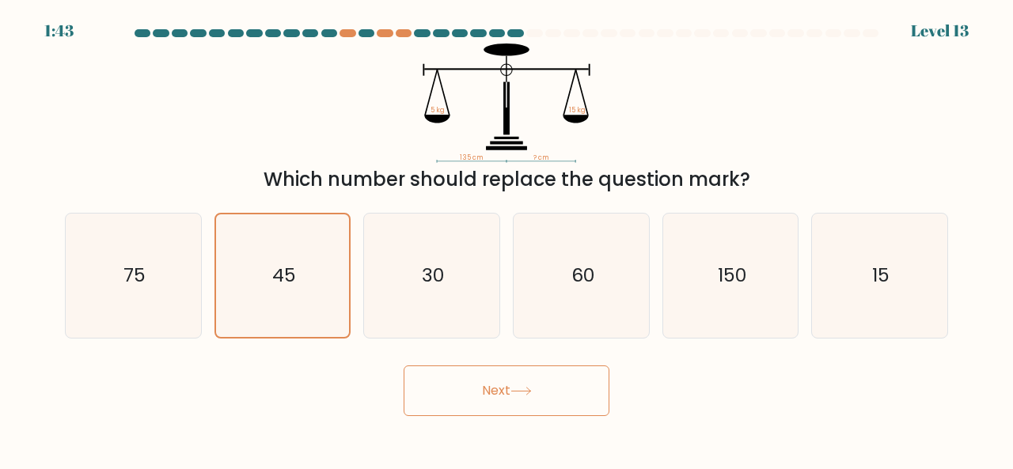
click at [467, 388] on button "Next" at bounding box center [507, 391] width 206 height 51
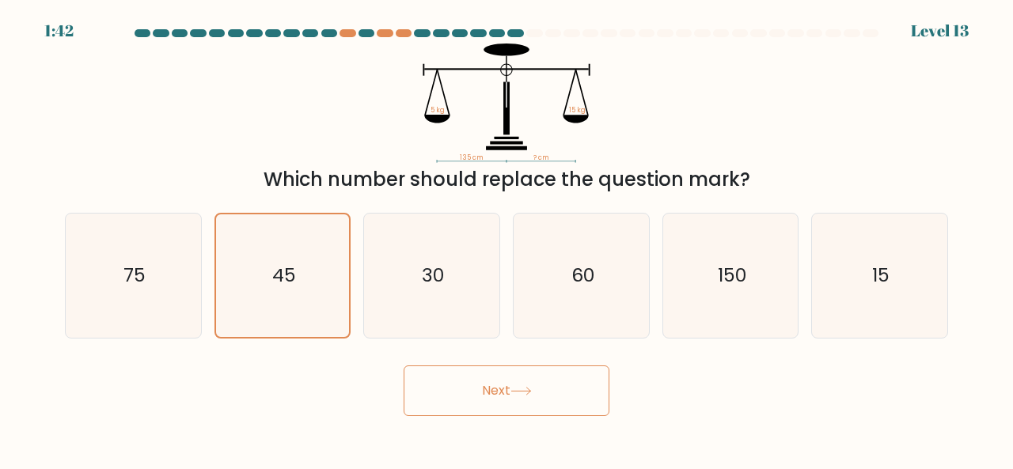
click at [467, 388] on button "Next" at bounding box center [507, 391] width 206 height 51
click at [544, 396] on button "Next" at bounding box center [507, 391] width 206 height 51
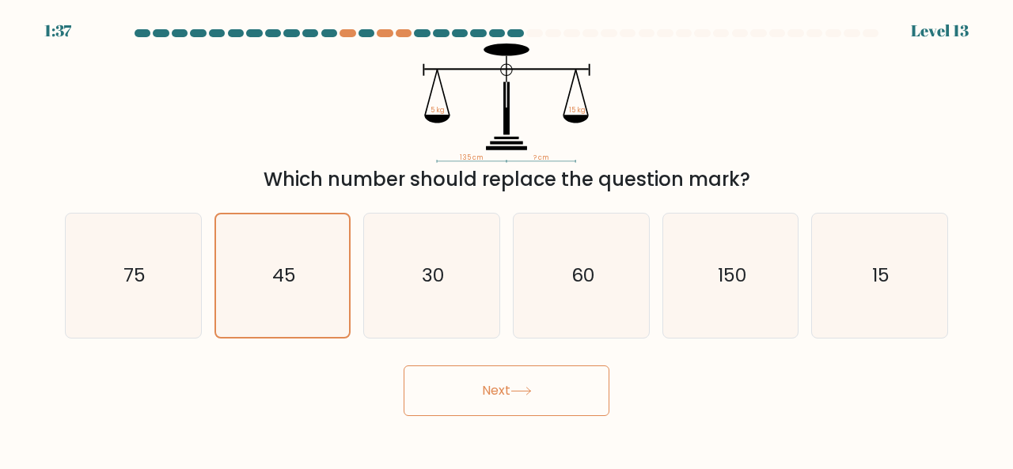
click at [544, 396] on button "Next" at bounding box center [507, 391] width 206 height 51
click at [503, 380] on button "Next" at bounding box center [507, 391] width 206 height 51
click at [502, 384] on button "Next" at bounding box center [507, 391] width 206 height 51
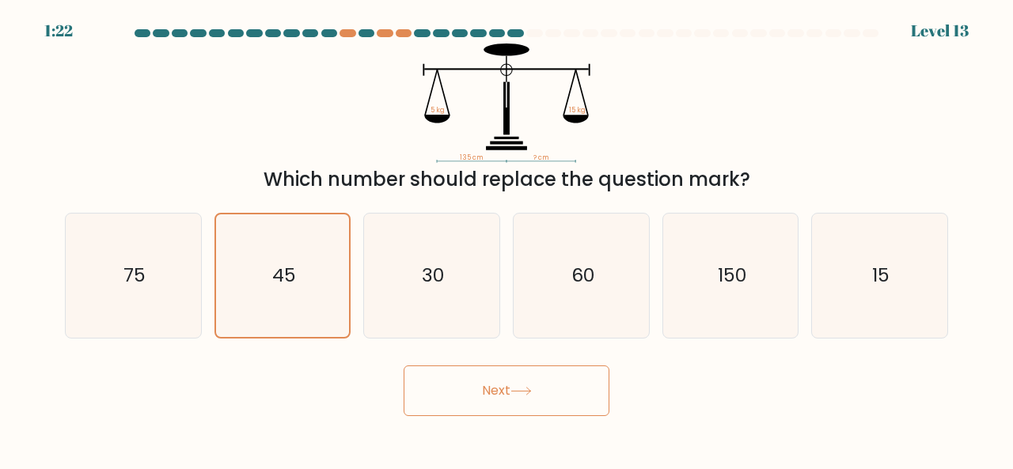
click at [502, 384] on button "Next" at bounding box center [507, 391] width 206 height 51
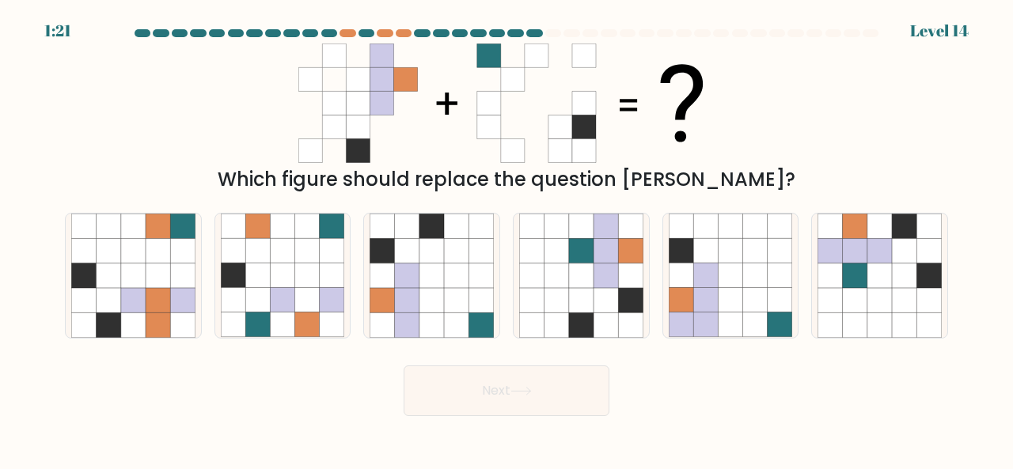
click at [427, 303] on icon at bounding box center [432, 300] width 25 height 25
click at [507, 239] on input "c." at bounding box center [507, 237] width 1 height 4
radio input "true"
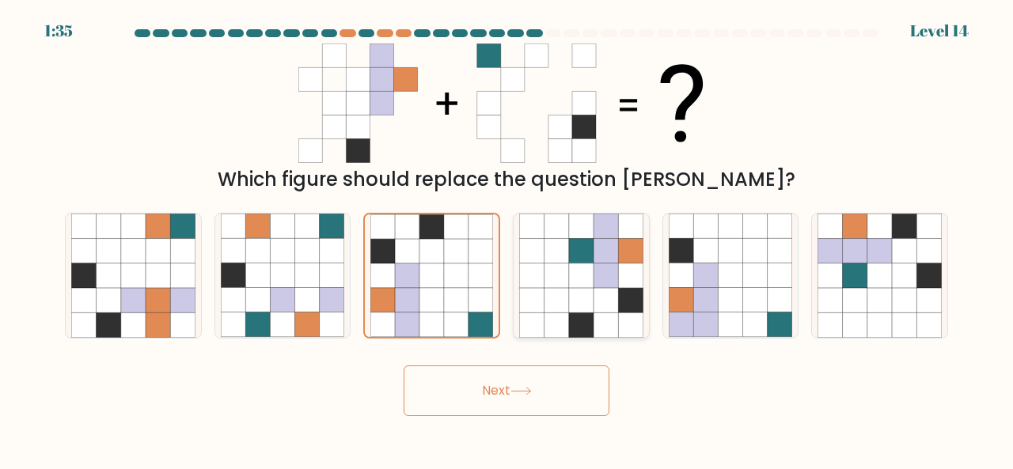
click at [583, 279] on icon at bounding box center [581, 276] width 25 height 25
click at [507, 239] on input "d." at bounding box center [507, 237] width 1 height 4
radio input "true"
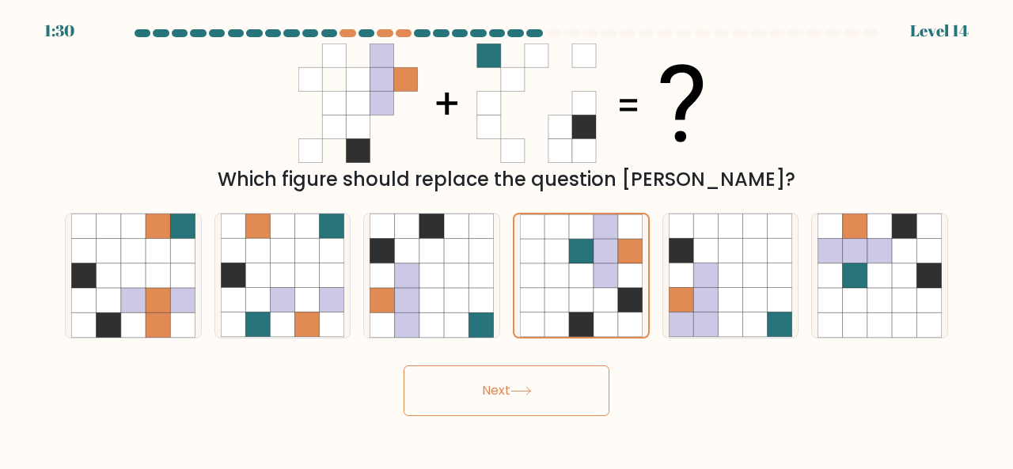
click at [500, 404] on button "Next" at bounding box center [507, 391] width 206 height 51
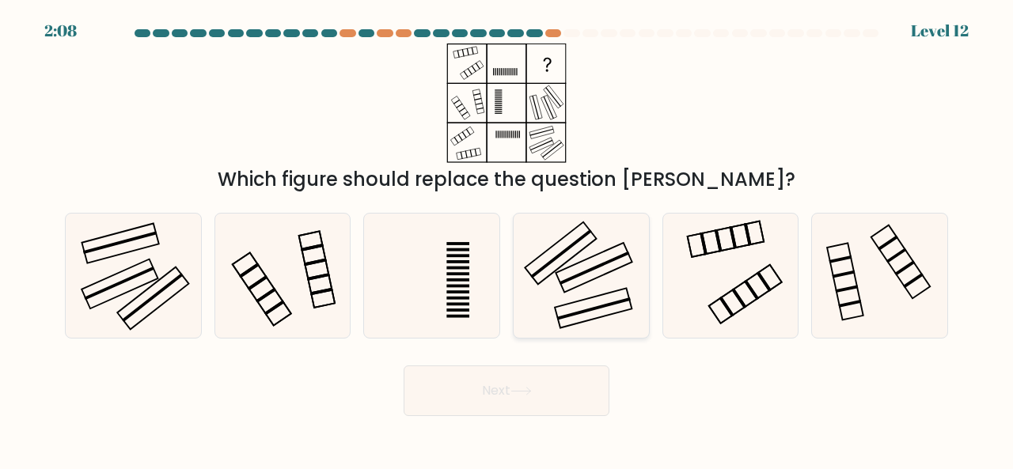
click at [570, 262] on icon at bounding box center [581, 276] width 124 height 124
click at [507, 239] on input "d." at bounding box center [507, 237] width 1 height 4
radio input "true"
click at [131, 283] on icon at bounding box center [133, 276] width 124 height 124
click at [507, 239] on input "a." at bounding box center [507, 237] width 1 height 4
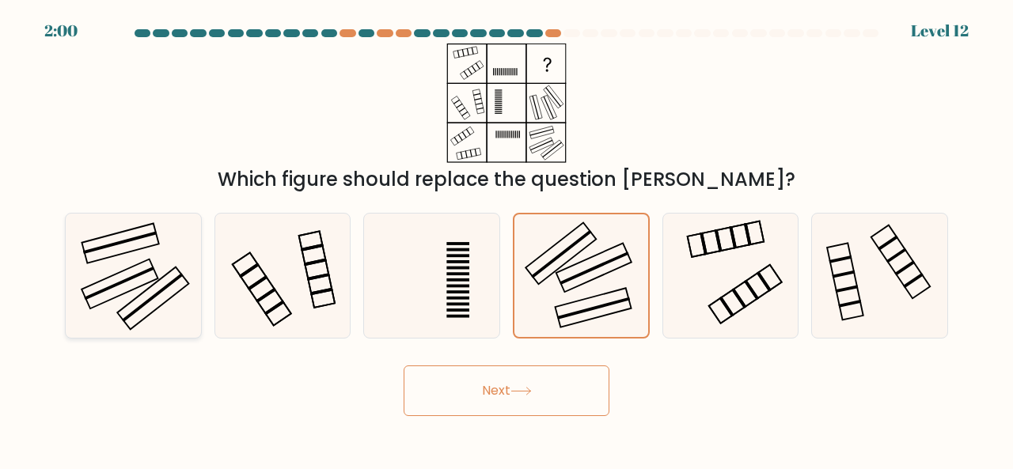
radio input "true"
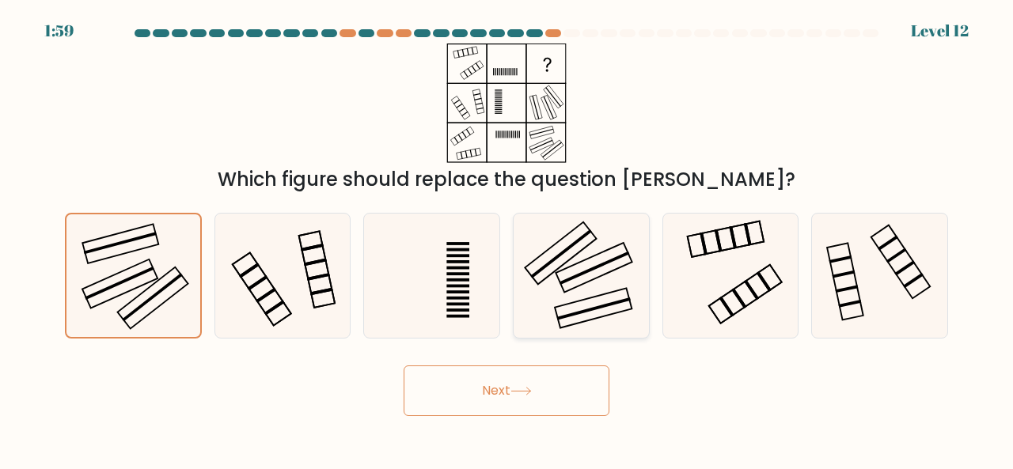
click at [541, 273] on icon at bounding box center [581, 276] width 124 height 124
click at [507, 239] on input "d." at bounding box center [507, 237] width 1 height 4
radio input "true"
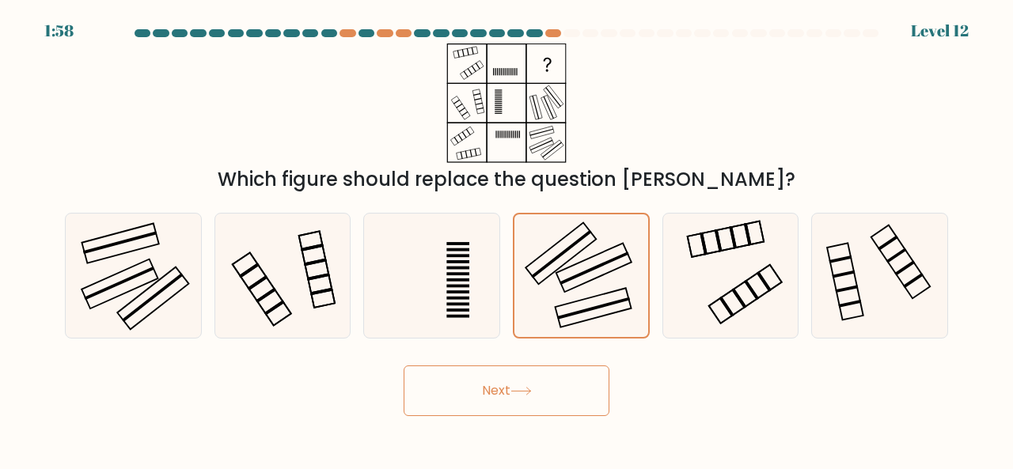
click at [521, 387] on icon at bounding box center [521, 391] width 21 height 9
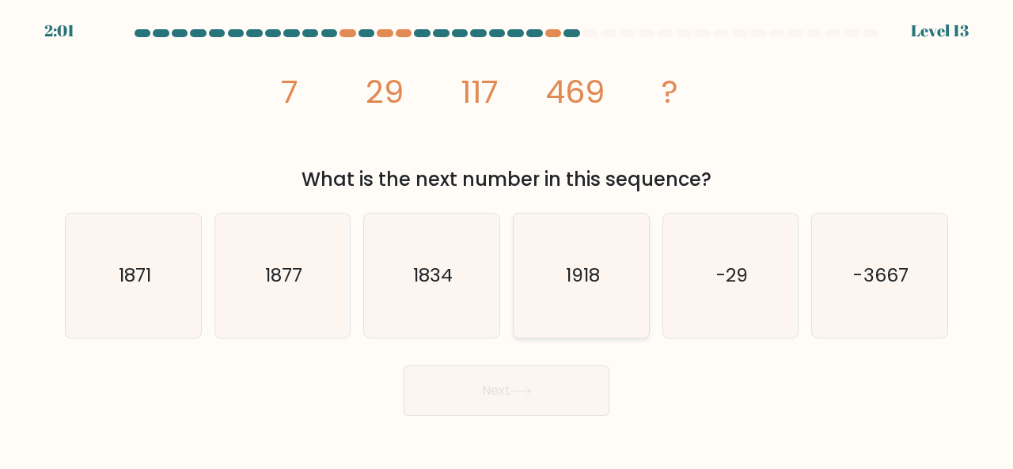
click at [579, 289] on icon "1918" at bounding box center [581, 276] width 124 height 124
click at [507, 239] on input "d. 1918" at bounding box center [507, 237] width 1 height 4
radio input "true"
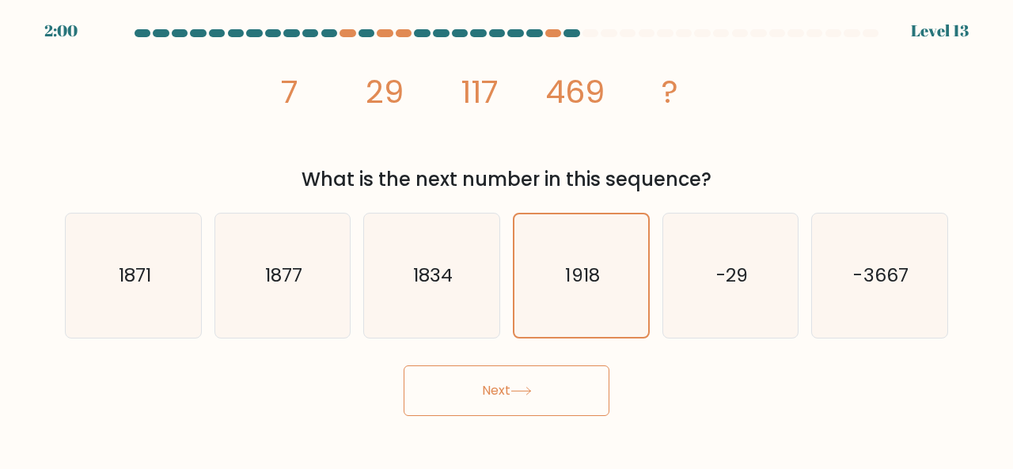
click at [497, 392] on button "Next" at bounding box center [507, 391] width 206 height 51
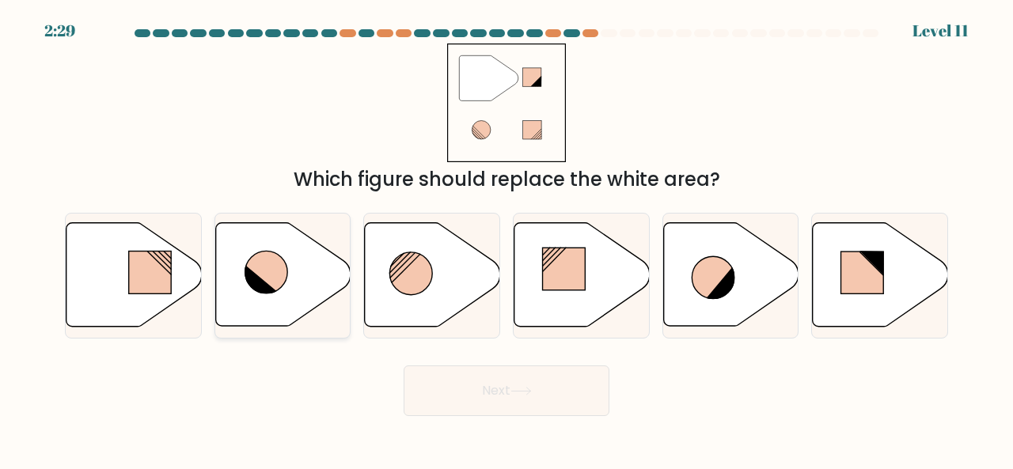
click at [291, 260] on icon at bounding box center [282, 275] width 135 height 104
click at [507, 239] on input "b." at bounding box center [507, 237] width 1 height 4
radio input "true"
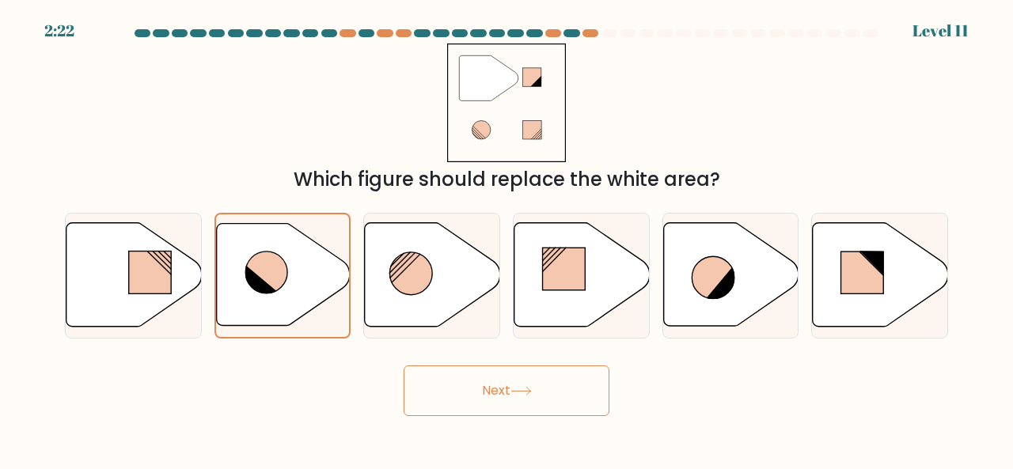
click at [448, 398] on button "Next" at bounding box center [507, 391] width 206 height 51
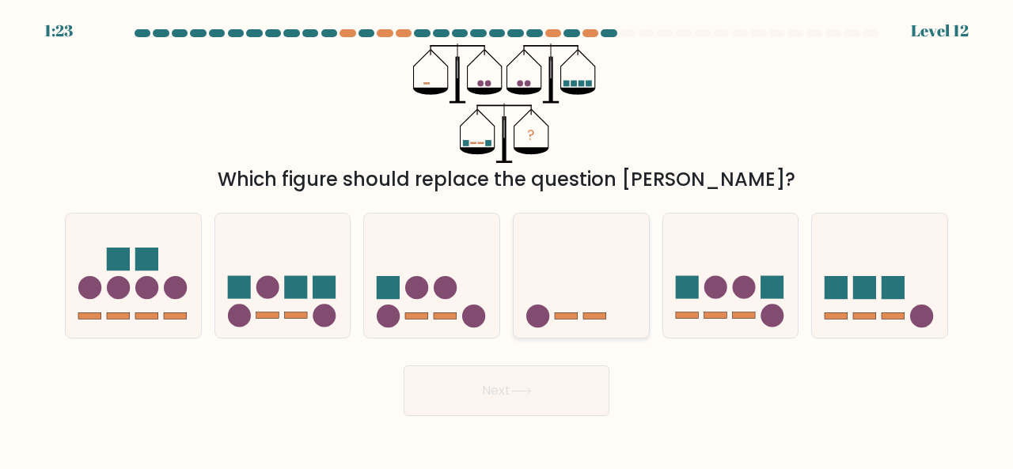
click at [569, 281] on icon at bounding box center [581, 275] width 135 height 112
click at [507, 239] on input "d." at bounding box center [507, 237] width 1 height 4
radio input "true"
click at [510, 380] on button "Next" at bounding box center [507, 391] width 206 height 51
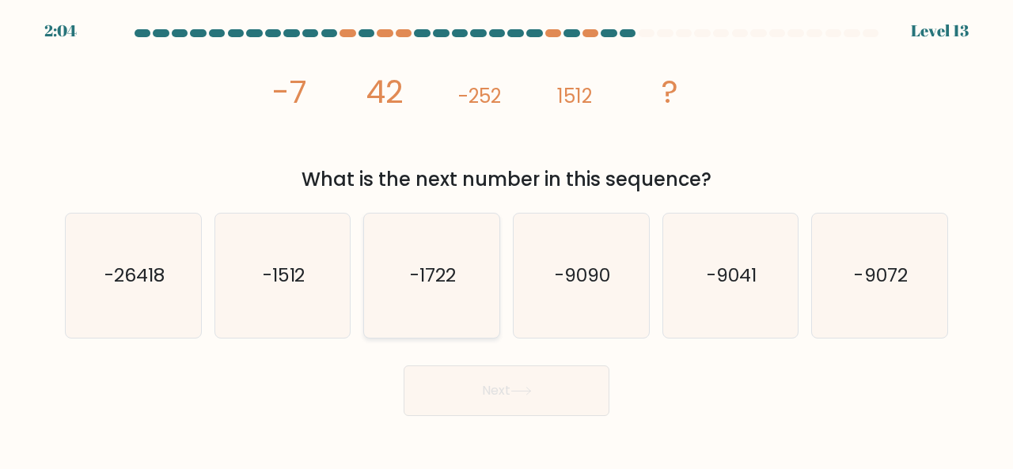
drag, startPoint x: 510, startPoint y: 380, endPoint x: 420, endPoint y: 306, distance: 115.8
click at [420, 306] on form at bounding box center [506, 222] width 1013 height 387
click at [126, 267] on text "-26418" at bounding box center [134, 275] width 60 height 26
click at [507, 239] on input "a. -26418" at bounding box center [507, 237] width 1 height 4
radio input "true"
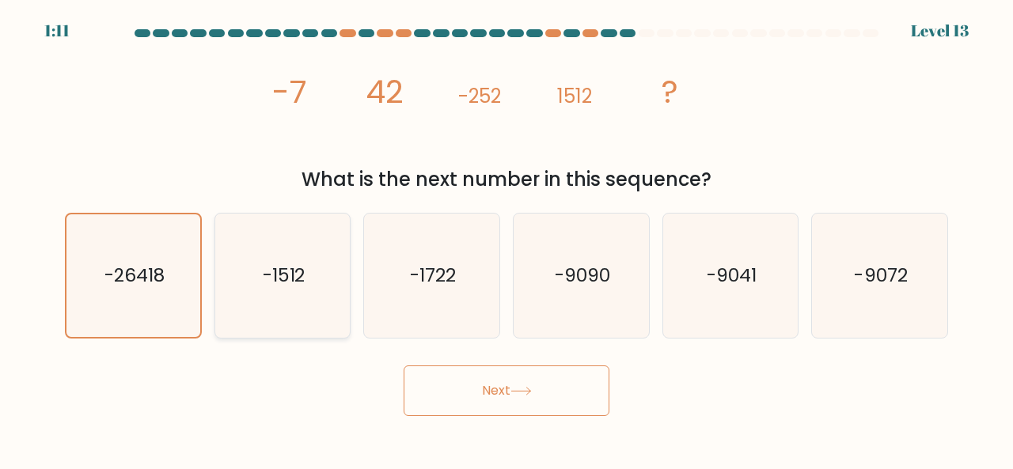
click at [274, 287] on text "-1512" at bounding box center [284, 275] width 43 height 26
click at [507, 239] on input "b. -1512" at bounding box center [507, 237] width 1 height 4
radio input "true"
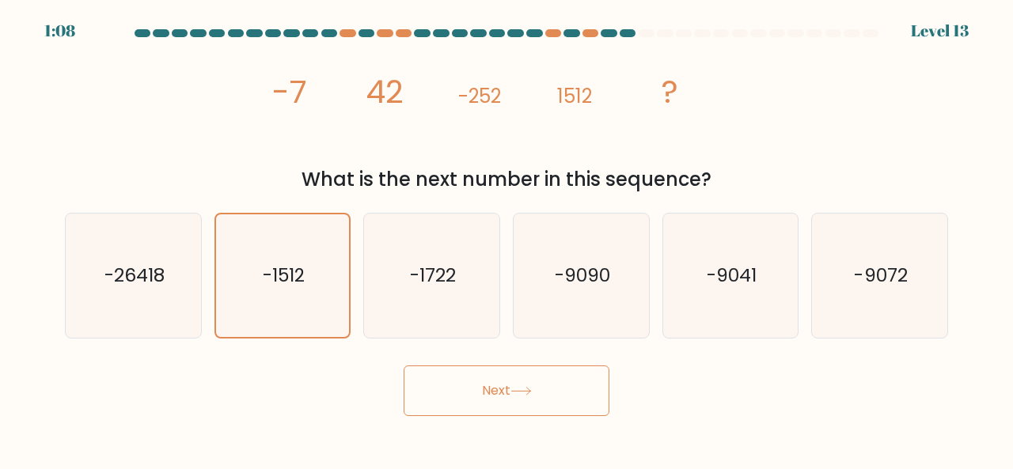
click at [493, 389] on button "Next" at bounding box center [507, 391] width 206 height 51
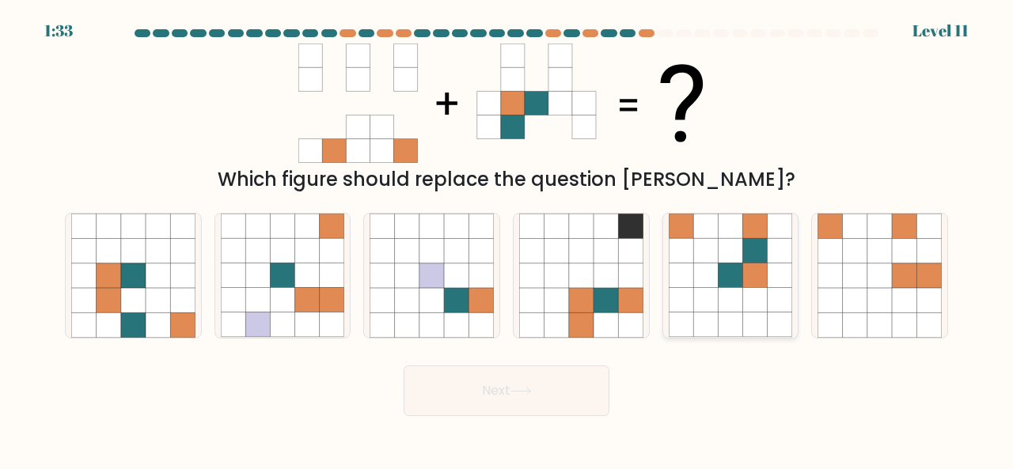
click at [752, 295] on icon at bounding box center [755, 300] width 25 height 25
click at [507, 239] on input "e." at bounding box center [507, 237] width 1 height 4
radio input "true"
click at [493, 389] on button "Next" at bounding box center [507, 391] width 206 height 51
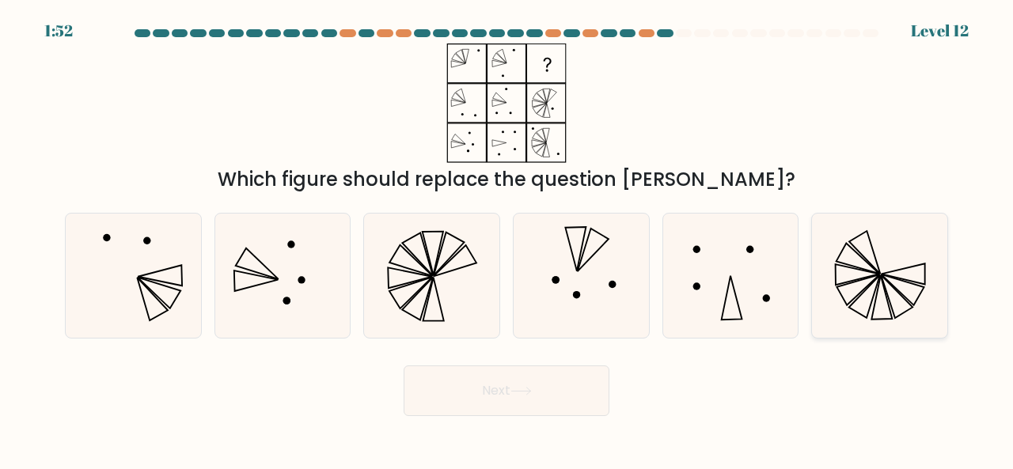
click at [887, 289] on icon at bounding box center [880, 276] width 124 height 124
click at [507, 239] on input "f." at bounding box center [507, 237] width 1 height 4
radio input "true"
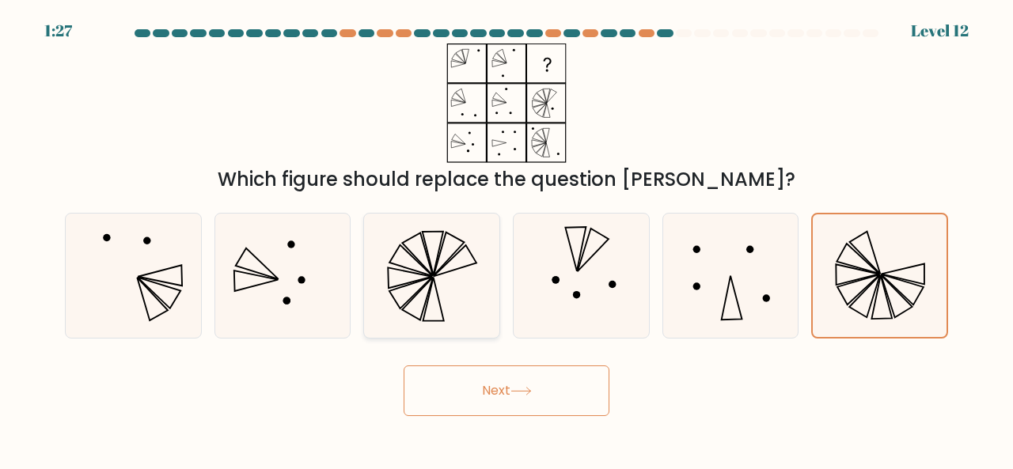
click at [455, 246] on icon at bounding box center [432, 276] width 124 height 124
click at [507, 239] on input "c." at bounding box center [507, 237] width 1 height 4
radio input "true"
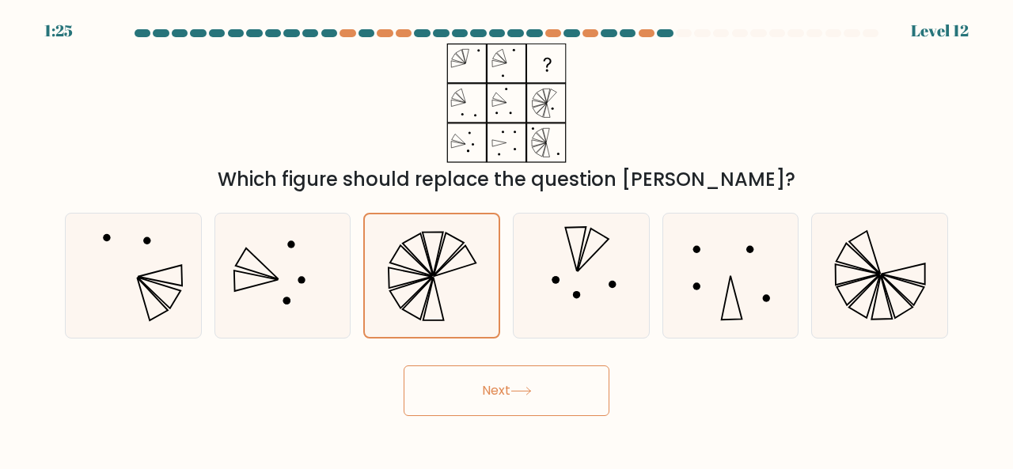
click at [507, 389] on button "Next" at bounding box center [507, 391] width 206 height 51
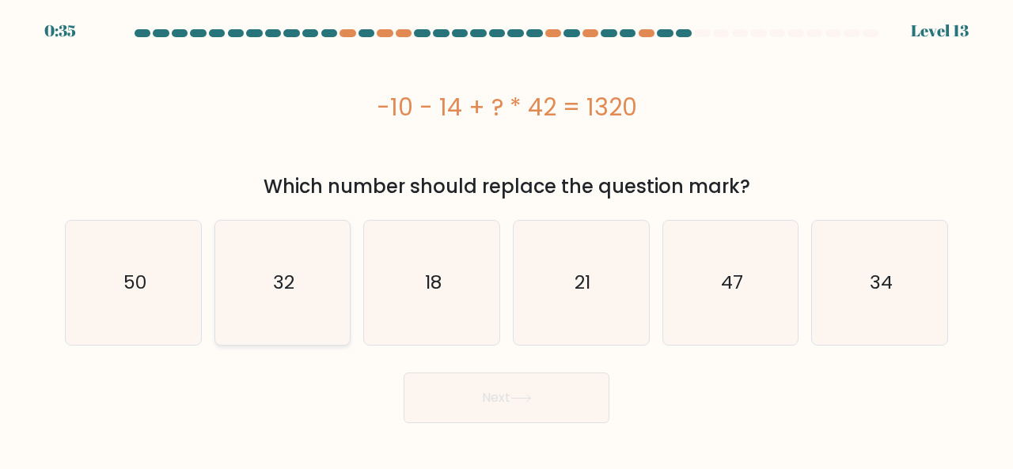
click at [310, 268] on icon "32" at bounding box center [283, 283] width 124 height 124
click at [507, 239] on input "b. 32" at bounding box center [507, 237] width 1 height 4
radio input "true"
click at [511, 392] on button "Next" at bounding box center [507, 398] width 206 height 51
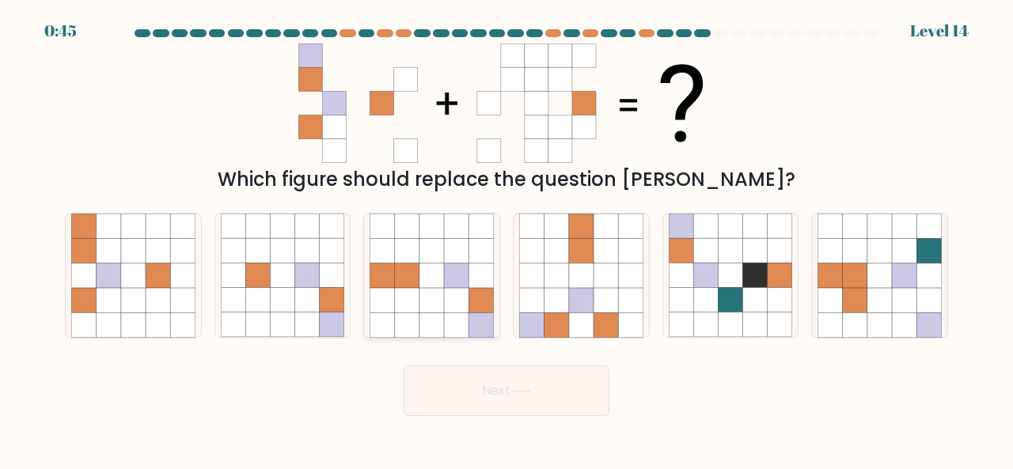
click at [465, 297] on icon at bounding box center [456, 300] width 25 height 25
click at [507, 239] on input "c." at bounding box center [507, 237] width 1 height 4
radio input "true"
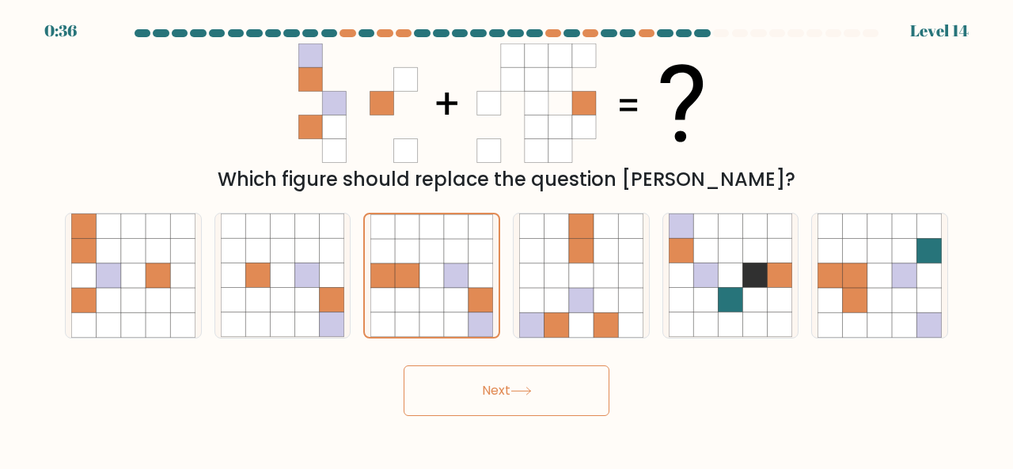
click at [473, 398] on button "Next" at bounding box center [507, 391] width 206 height 51
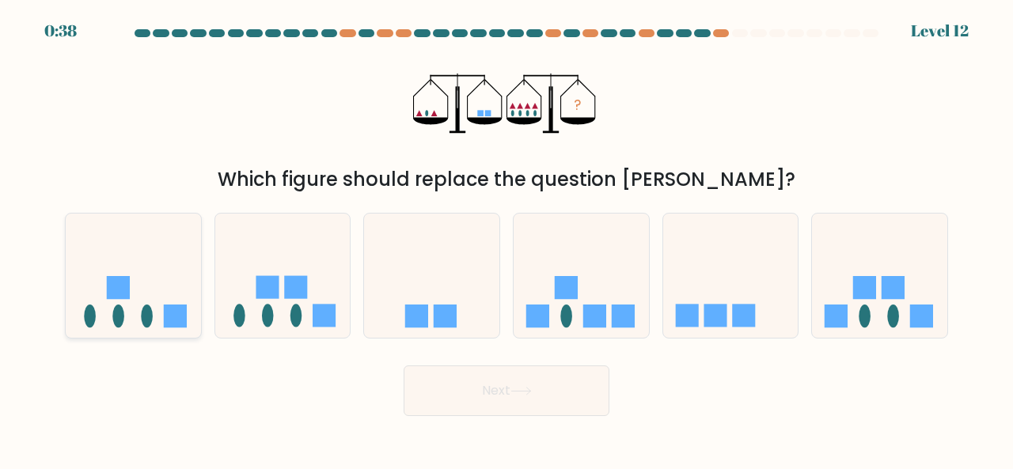
click at [94, 271] on icon at bounding box center [133, 275] width 135 height 112
click at [507, 239] on input "a." at bounding box center [507, 237] width 1 height 4
radio input "true"
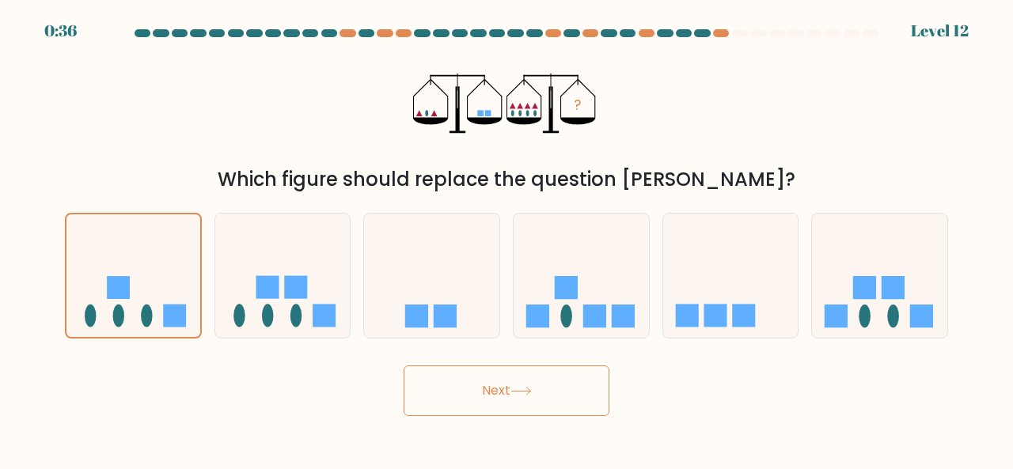
click at [509, 381] on button "Next" at bounding box center [507, 391] width 206 height 51
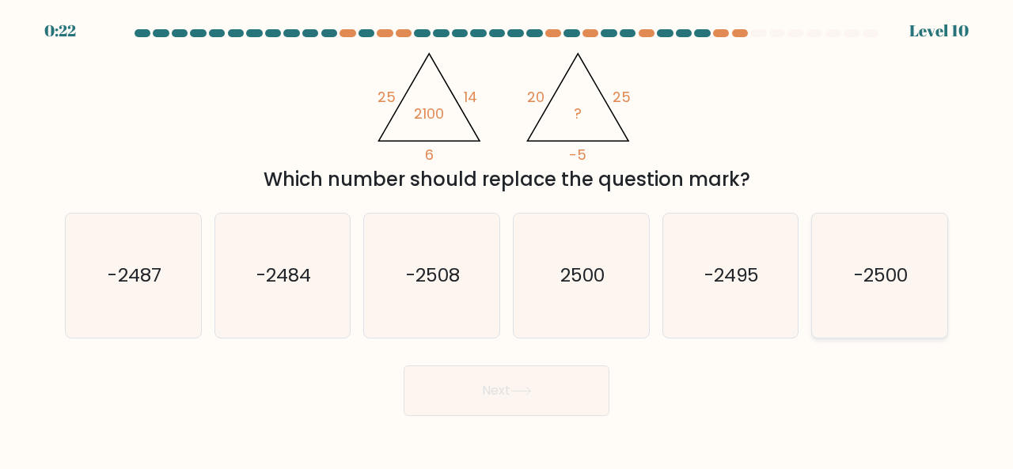
click at [861, 281] on text "-2500" at bounding box center [881, 275] width 54 height 26
click at [507, 239] on input "f. -2500" at bounding box center [507, 237] width 1 height 4
radio input "true"
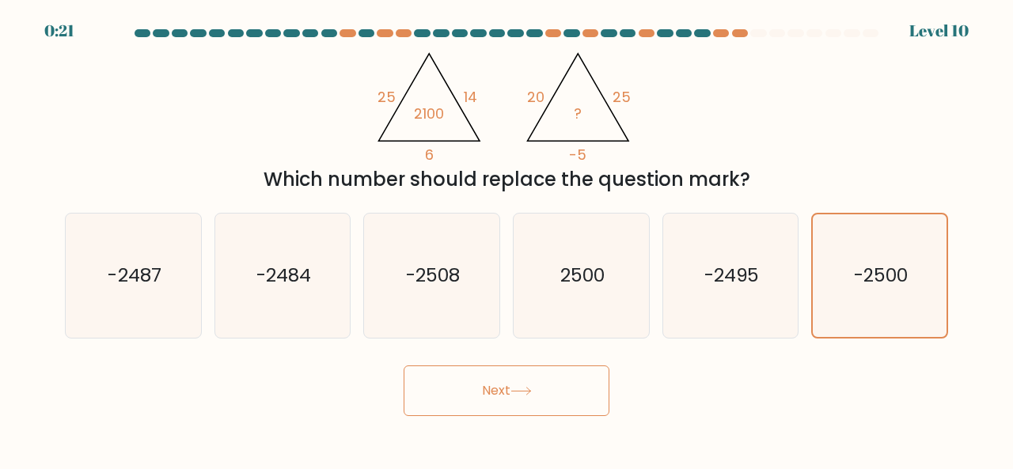
click at [568, 398] on button "Next" at bounding box center [507, 391] width 206 height 51
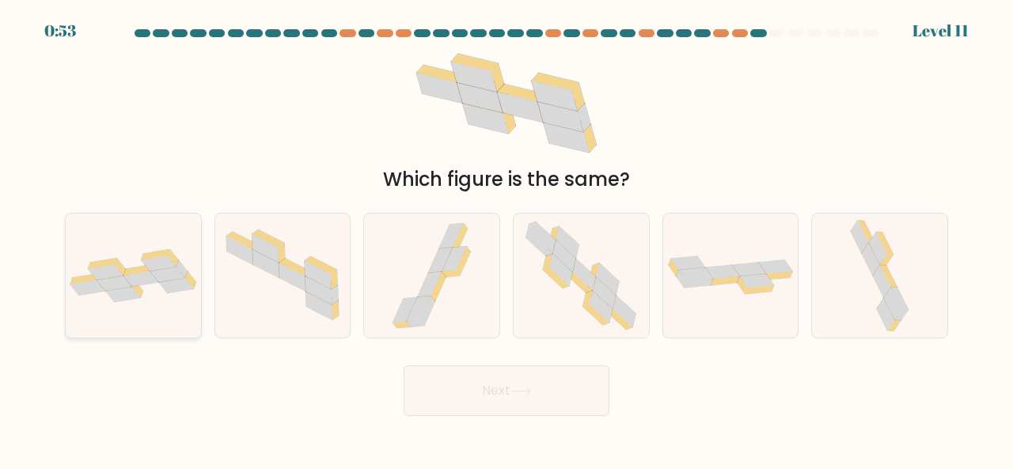
click at [174, 285] on icon at bounding box center [176, 285] width 35 height 15
click at [507, 239] on input "a." at bounding box center [507, 237] width 1 height 4
radio input "true"
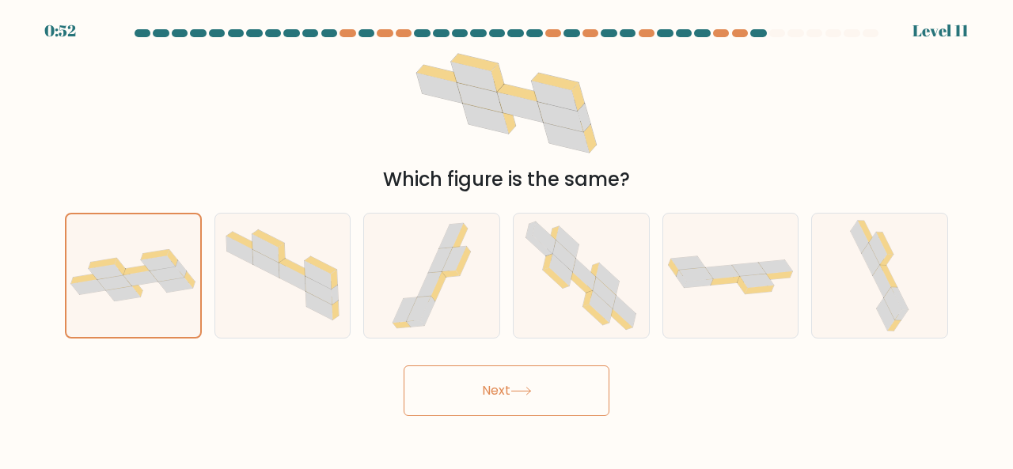
click at [510, 379] on button "Next" at bounding box center [507, 391] width 206 height 51
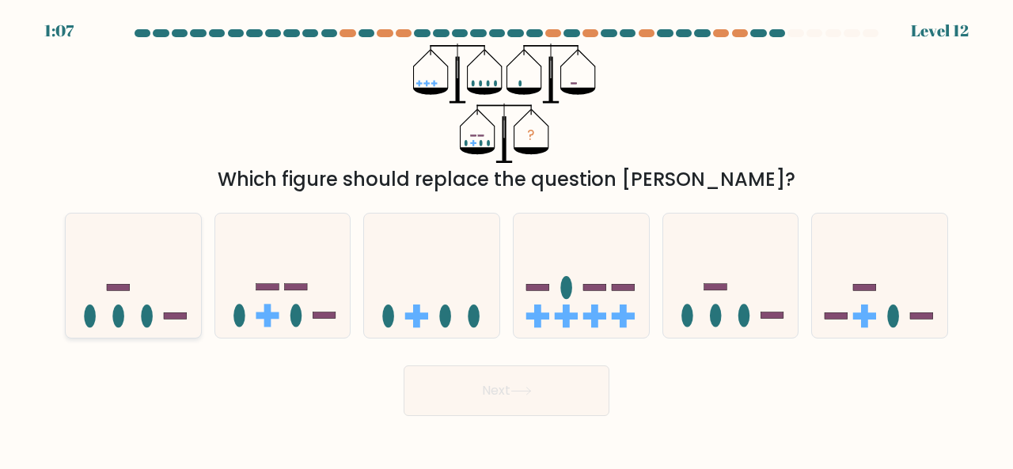
click at [136, 306] on icon at bounding box center [133, 275] width 135 height 112
click at [507, 239] on input "a." at bounding box center [507, 237] width 1 height 4
radio input "true"
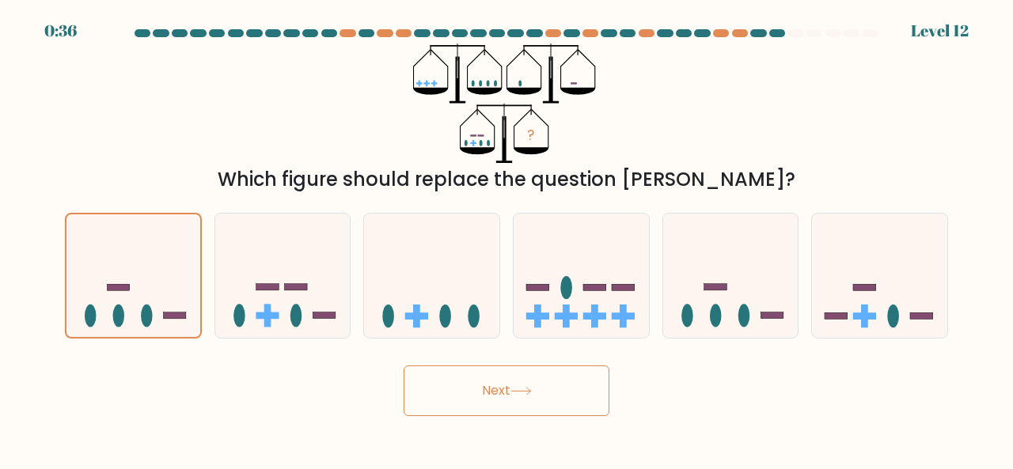
click at [442, 202] on div "a. b. c. d." at bounding box center [507, 269] width 896 height 139
click at [421, 284] on icon at bounding box center [431, 275] width 135 height 112
click at [507, 239] on input "c." at bounding box center [507, 237] width 1 height 4
radio input "true"
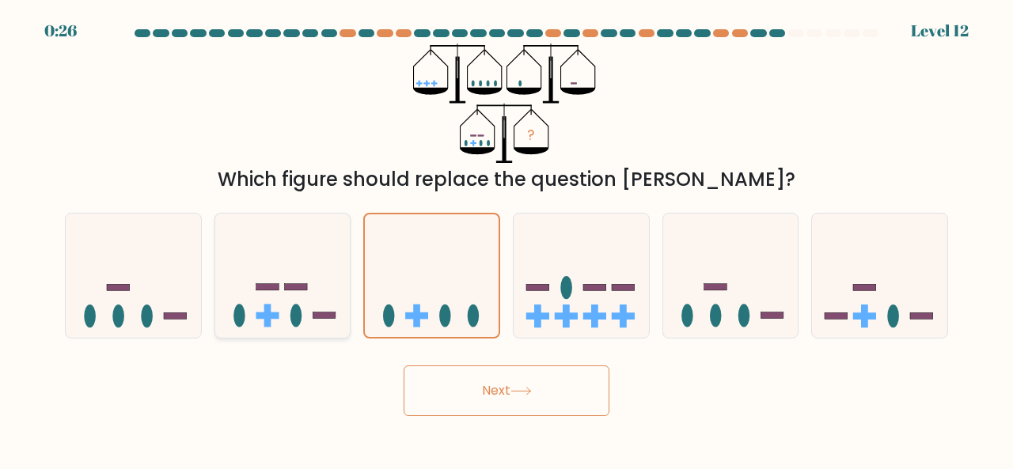
click at [283, 300] on icon at bounding box center [282, 275] width 135 height 112
click at [507, 239] on input "b." at bounding box center [507, 237] width 1 height 4
radio input "true"
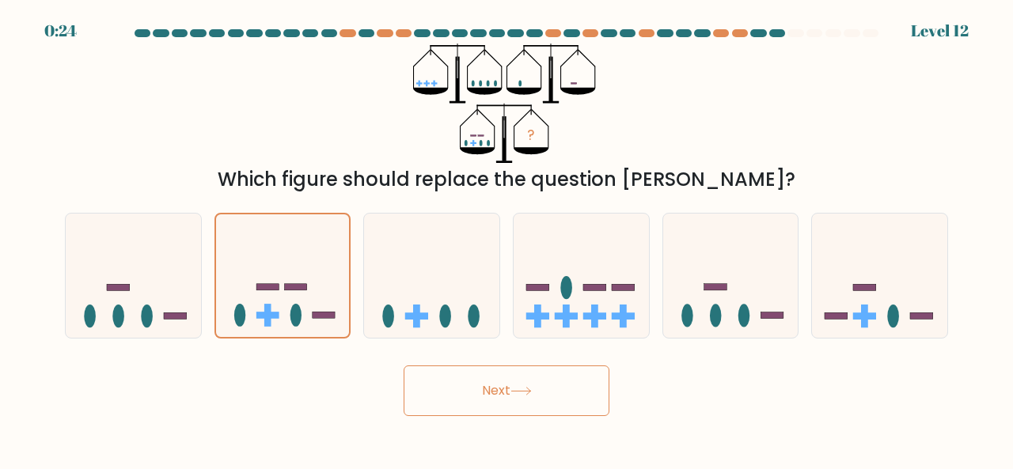
click at [481, 406] on button "Next" at bounding box center [507, 391] width 206 height 51
click at [496, 398] on button "Next" at bounding box center [507, 391] width 206 height 51
click at [502, 381] on button "Next" at bounding box center [507, 391] width 206 height 51
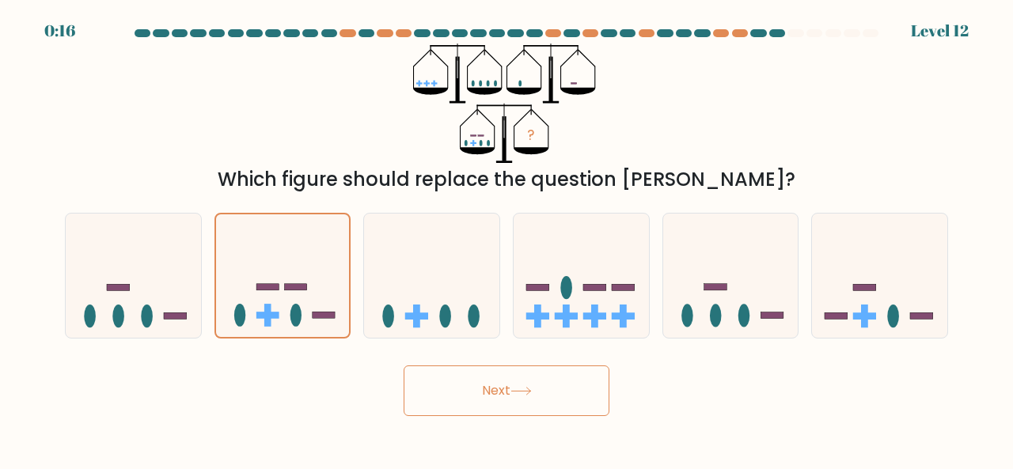
click at [502, 381] on button "Next" at bounding box center [507, 391] width 206 height 51
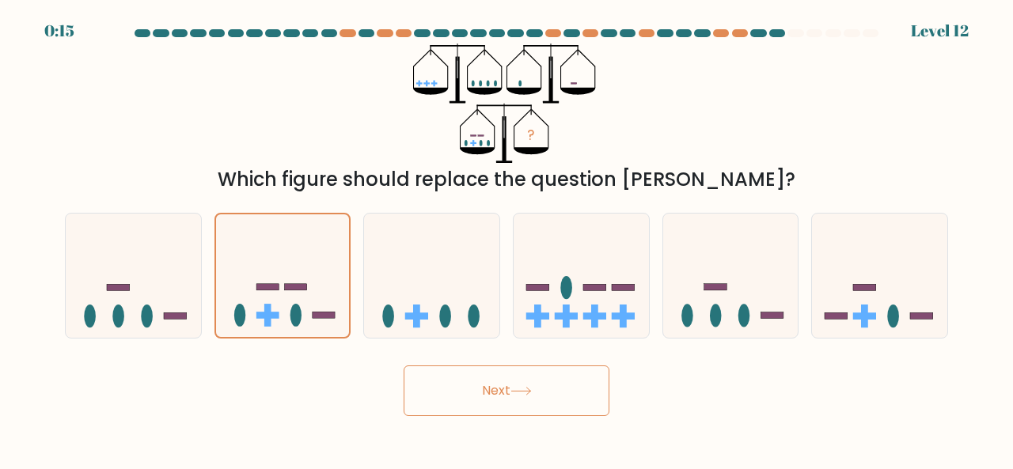
click at [502, 381] on button "Next" at bounding box center [507, 391] width 206 height 51
click at [484, 387] on button "Next" at bounding box center [507, 391] width 206 height 51
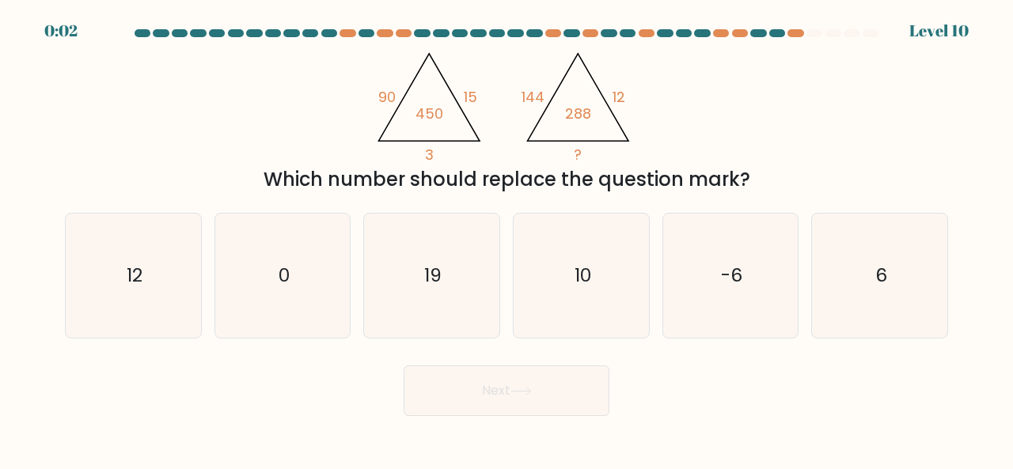
click at [456, 123] on icon "@import url('https://fonts.googleapis.com/css?family=Abril+Fatface:400,100,100i…" at bounding box center [507, 104] width 274 height 120
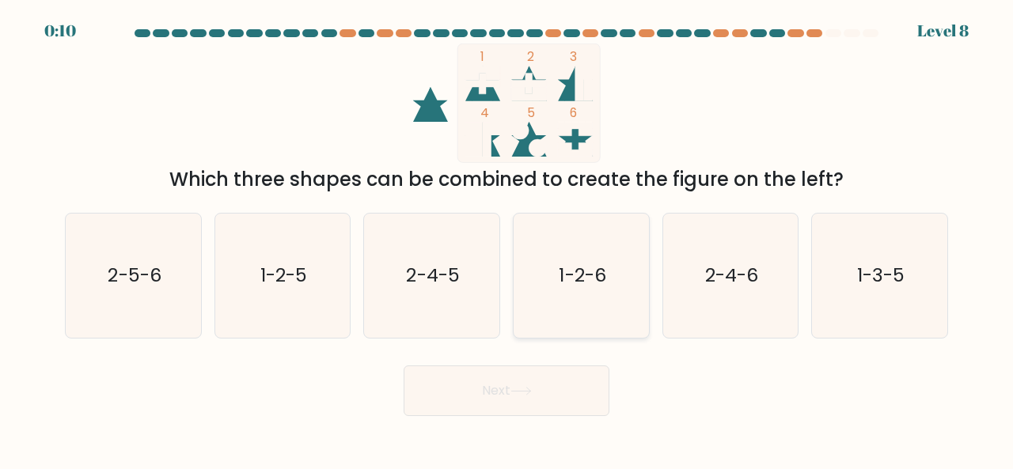
click at [614, 271] on icon "1-2-6" at bounding box center [581, 276] width 124 height 124
click at [507, 239] on input "d. 1-2-6" at bounding box center [507, 237] width 1 height 4
radio input "true"
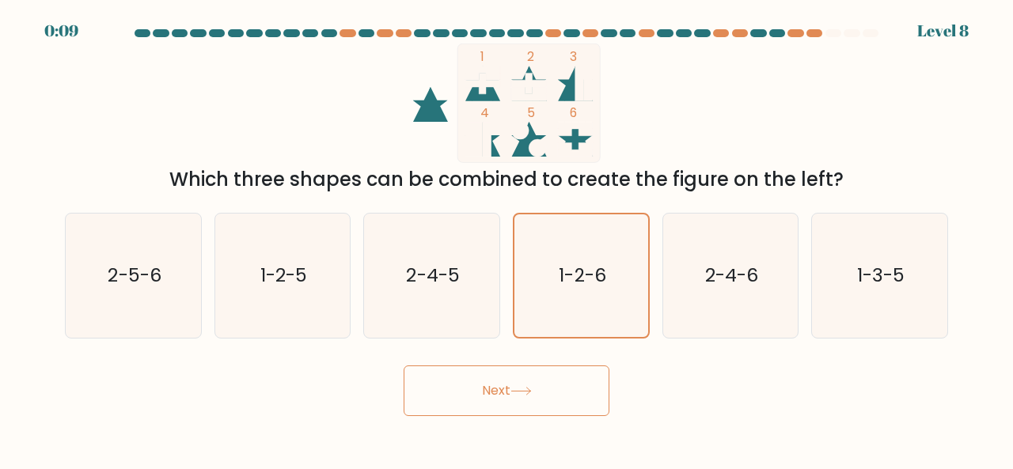
click at [496, 378] on button "Next" at bounding box center [507, 391] width 206 height 51
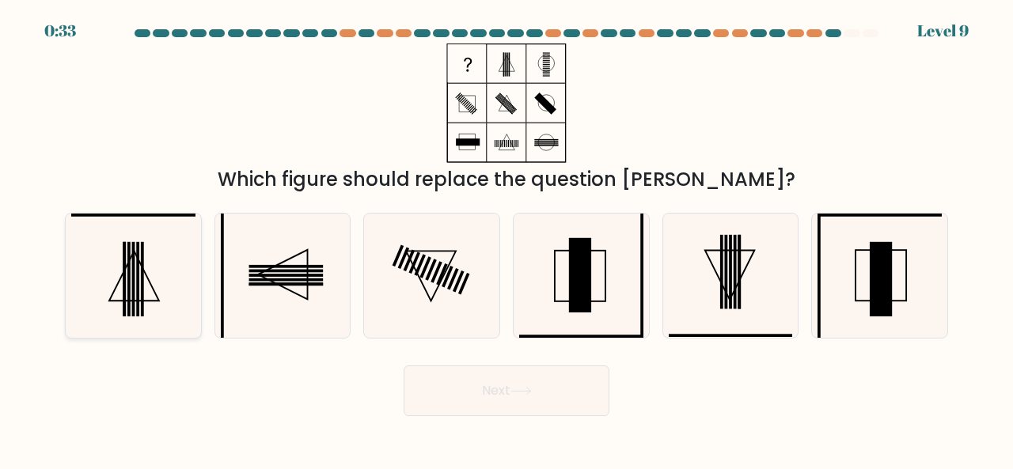
click at [162, 290] on icon at bounding box center [133, 276] width 124 height 124
click at [507, 239] on input "a." at bounding box center [507, 237] width 1 height 4
radio input "true"
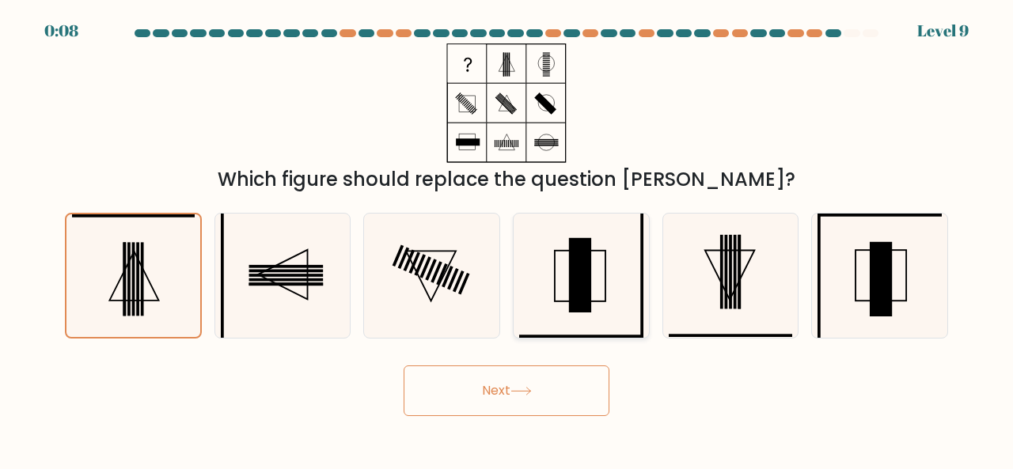
click at [613, 270] on icon at bounding box center [581, 276] width 124 height 124
click at [507, 239] on input "d." at bounding box center [507, 237] width 1 height 4
radio input "true"
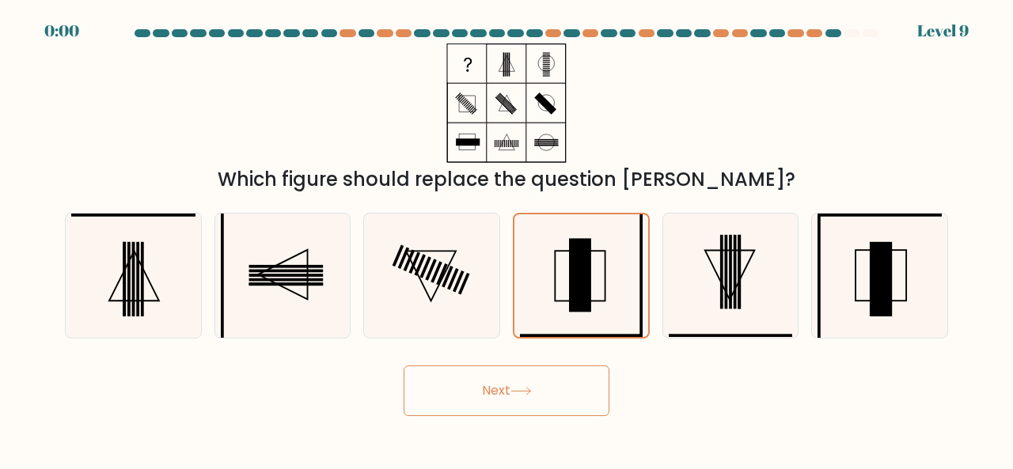
click at [507, 389] on button "Next" at bounding box center [507, 391] width 206 height 51
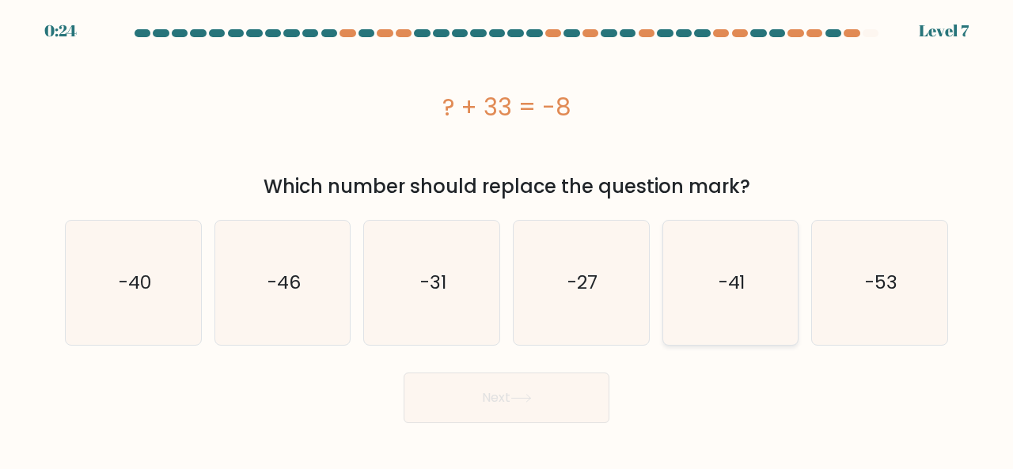
click at [748, 282] on icon "-41" at bounding box center [731, 283] width 124 height 124
click at [507, 239] on input "e. -41" at bounding box center [507, 237] width 1 height 4
radio input "true"
click at [501, 391] on button "Next" at bounding box center [507, 398] width 206 height 51
